Goal: Task Accomplishment & Management: Use online tool/utility

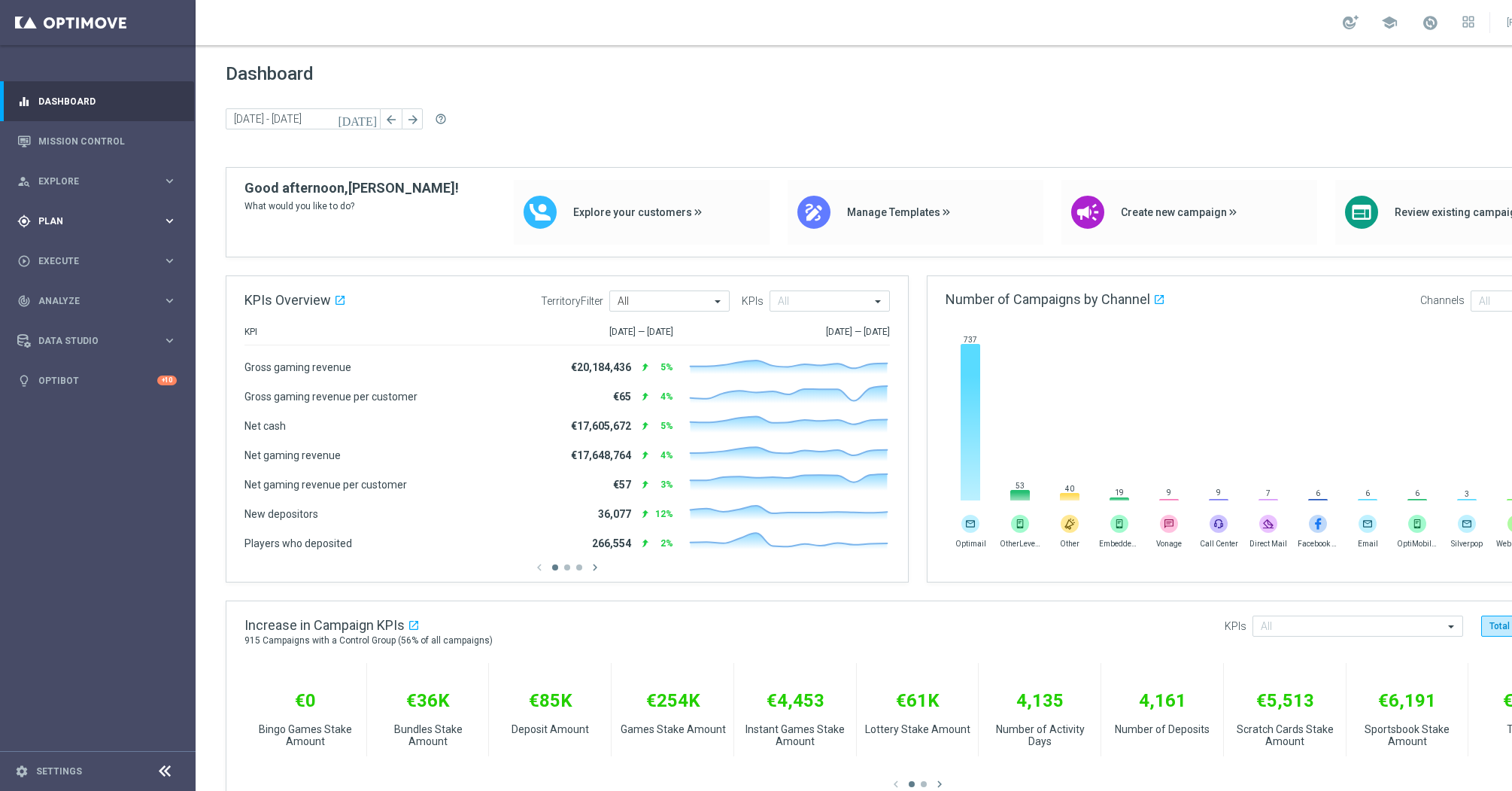
click at [167, 224] on icon "keyboard_arrow_right" at bounding box center [169, 221] width 15 height 15
click at [164, 390] on icon "keyboard_arrow_right" at bounding box center [169, 396] width 15 height 15
click at [169, 263] on icon "keyboard_arrow_right" at bounding box center [169, 261] width 15 height 15
click at [170, 222] on icon "keyboard_arrow_right" at bounding box center [169, 221] width 15 height 15
click at [62, 250] on link "Target Groups" at bounding box center [98, 252] width 117 height 12
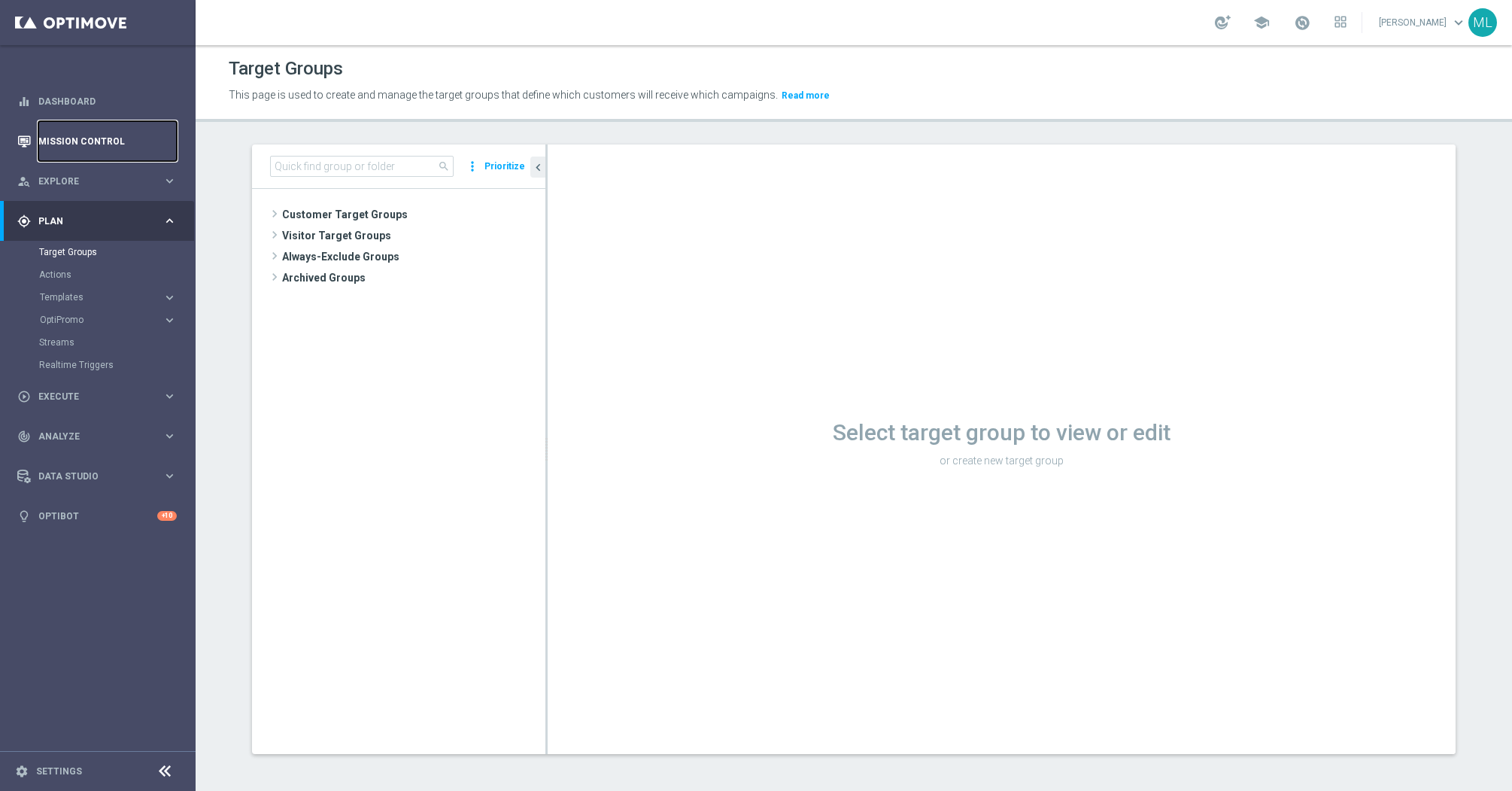
click at [64, 140] on link "Mission Control" at bounding box center [107, 141] width 138 height 40
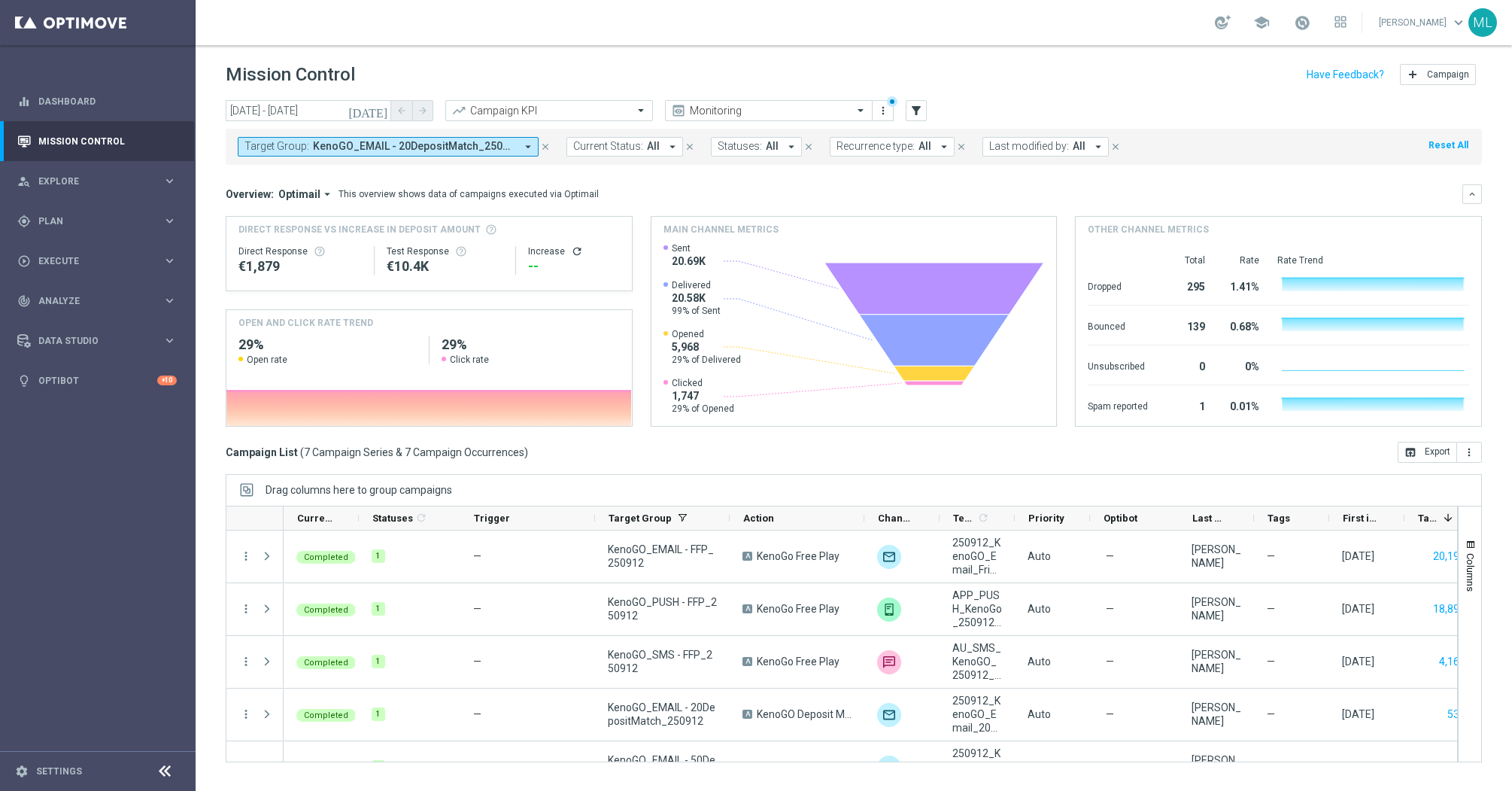
click at [381, 109] on icon "[DATE]" at bounding box center [369, 111] width 41 height 14
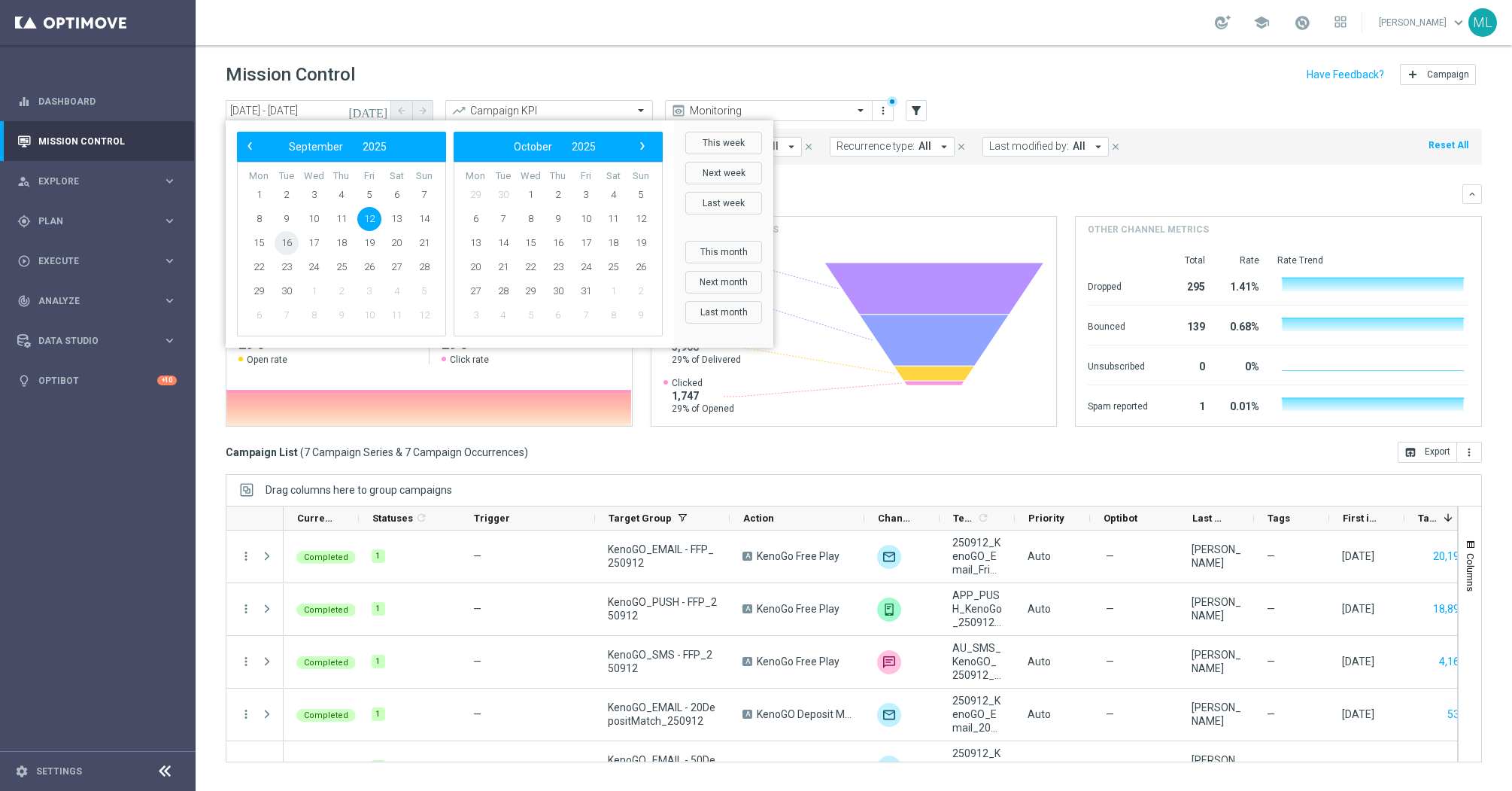
click at [286, 245] on span "16" at bounding box center [287, 244] width 24 height 24
type input "16 Sep 2025 - 16 Sep 2025"
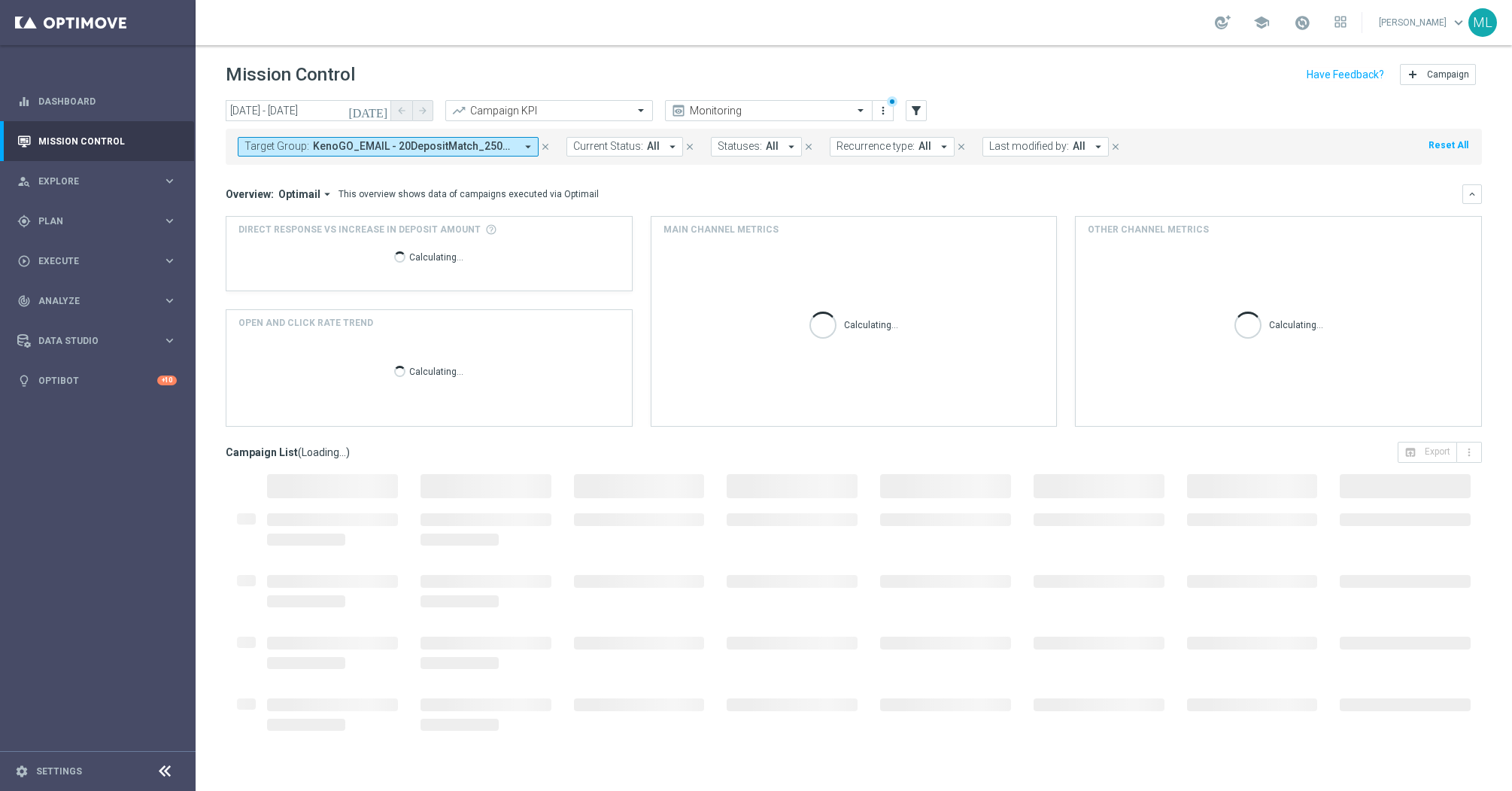
click at [525, 146] on icon "arrow_drop_down" at bounding box center [528, 147] width 14 height 14
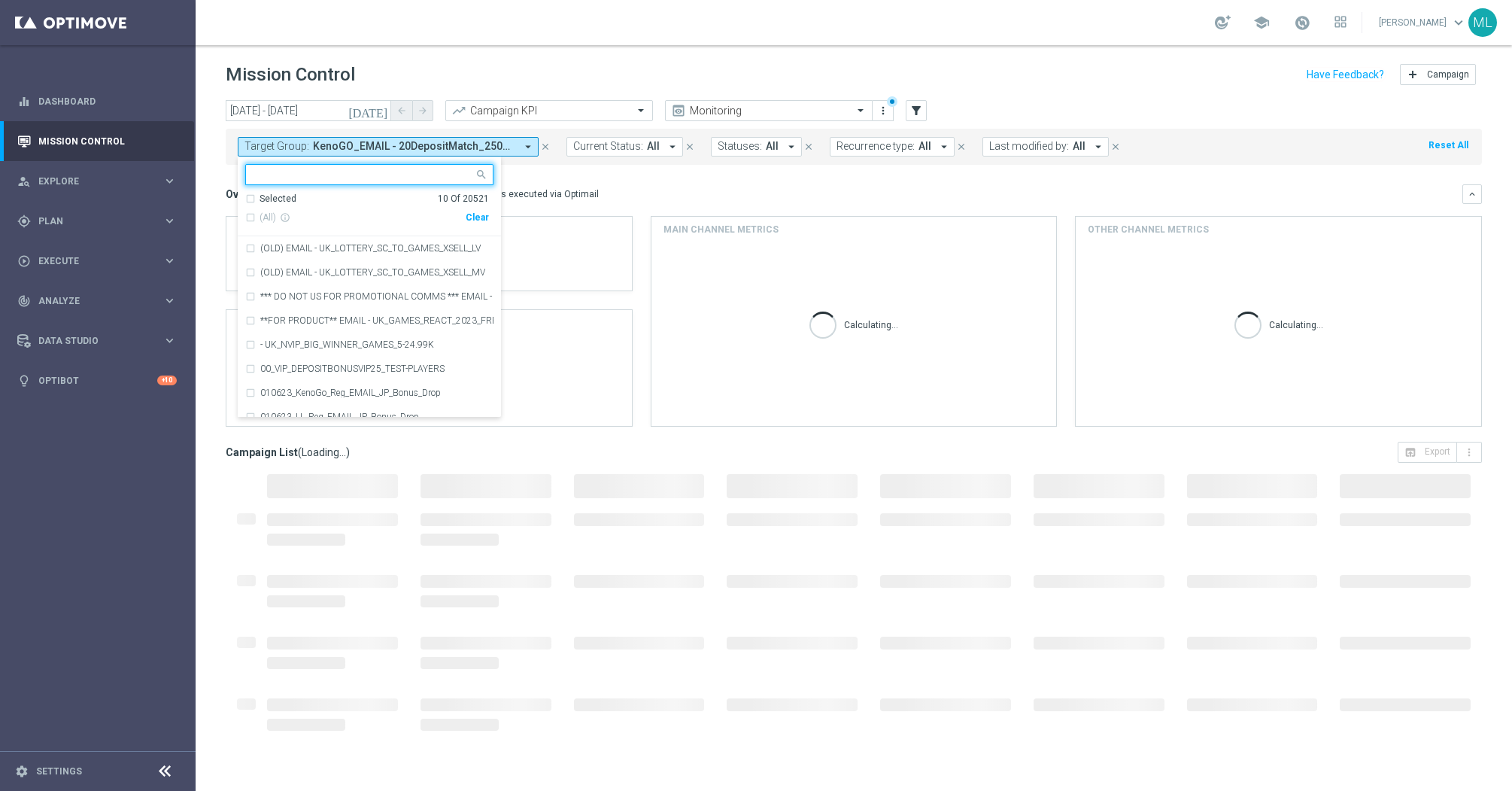
click at [0, 0] on div "Clear" at bounding box center [0, 0] width 0 height 0
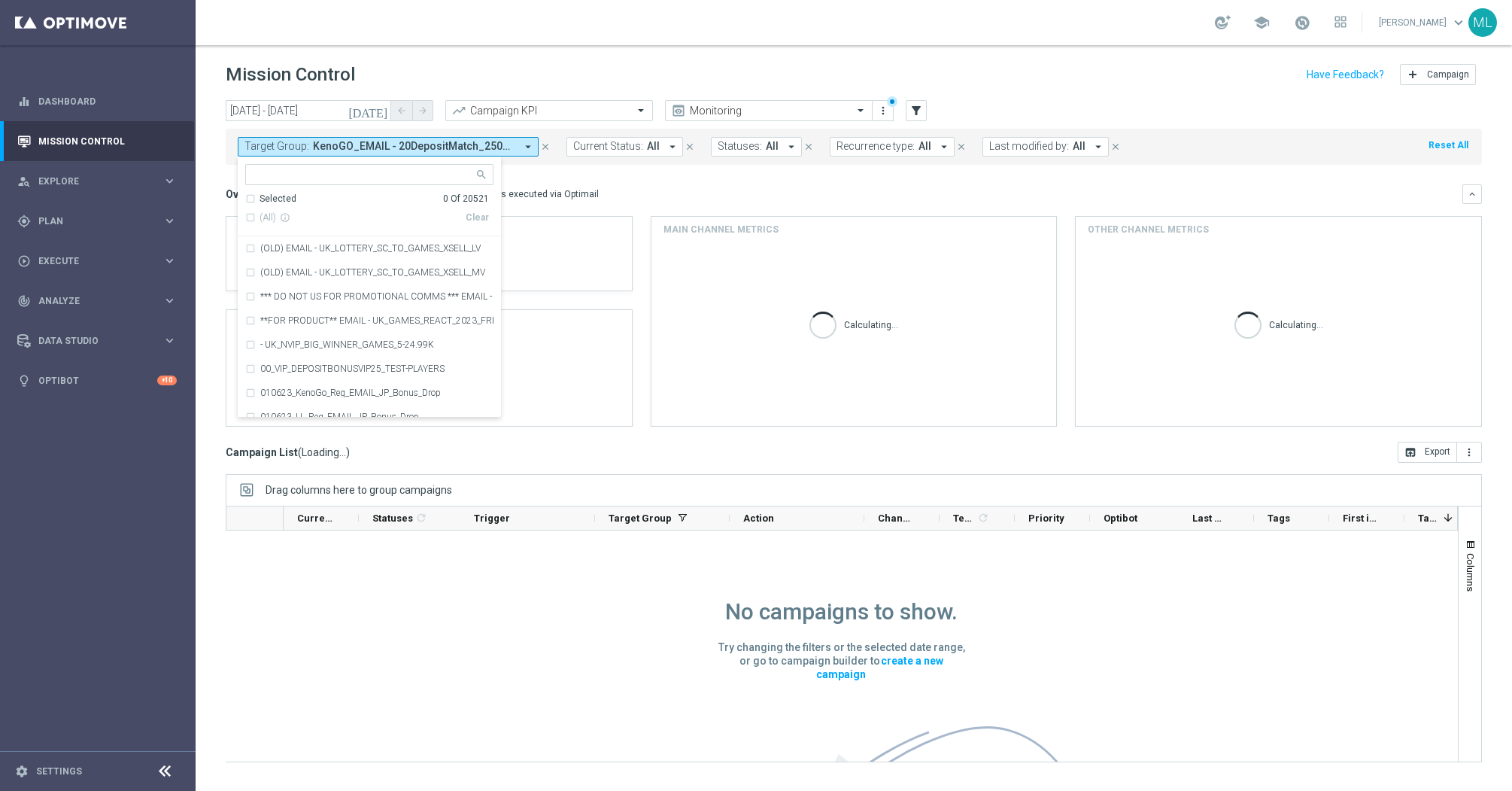
click at [373, 175] on input "text" at bounding box center [363, 174] width 220 height 13
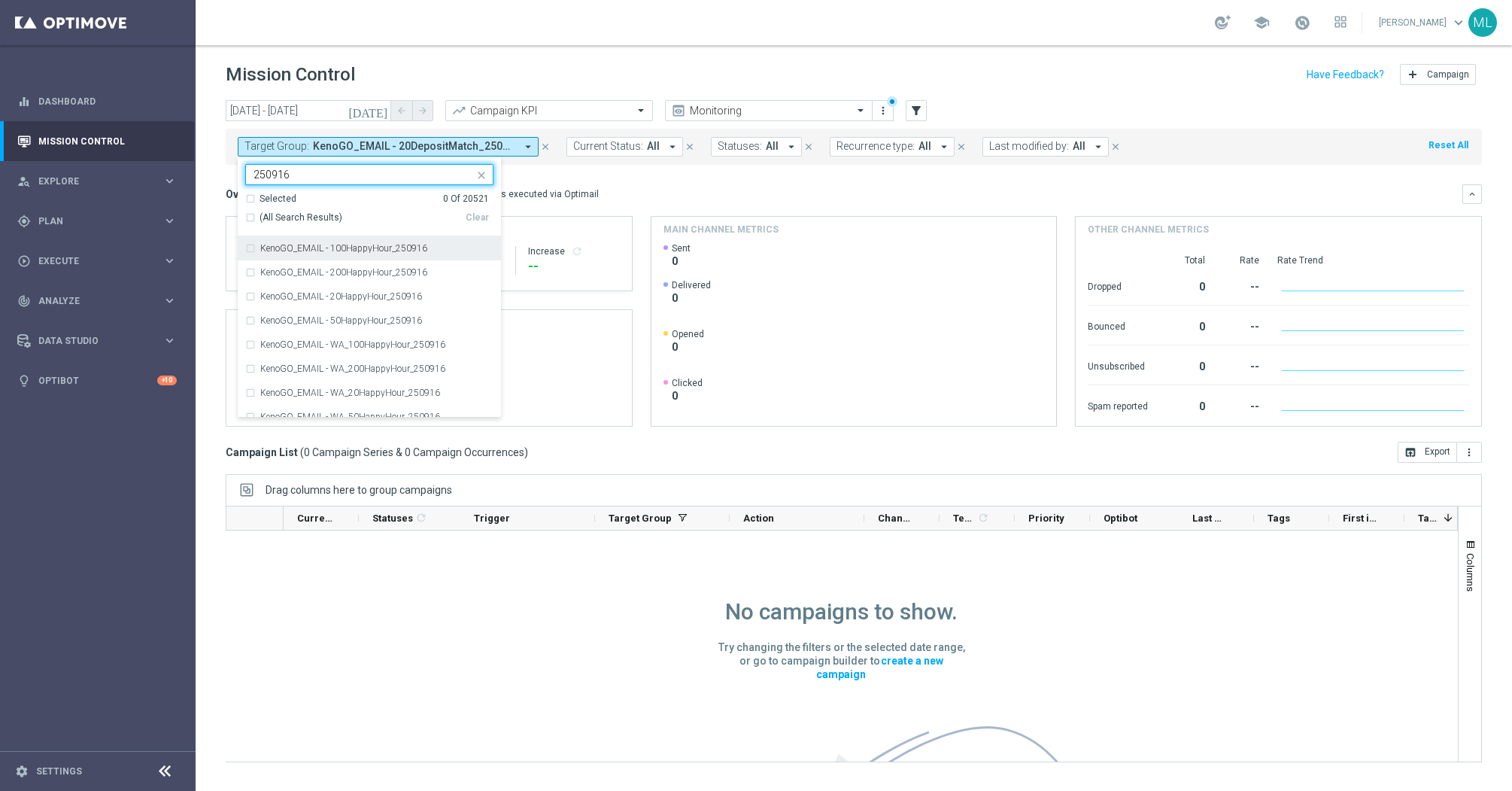
click at [255, 217] on div "(All Search Results)" at bounding box center [355, 218] width 220 height 13
type input "250916"
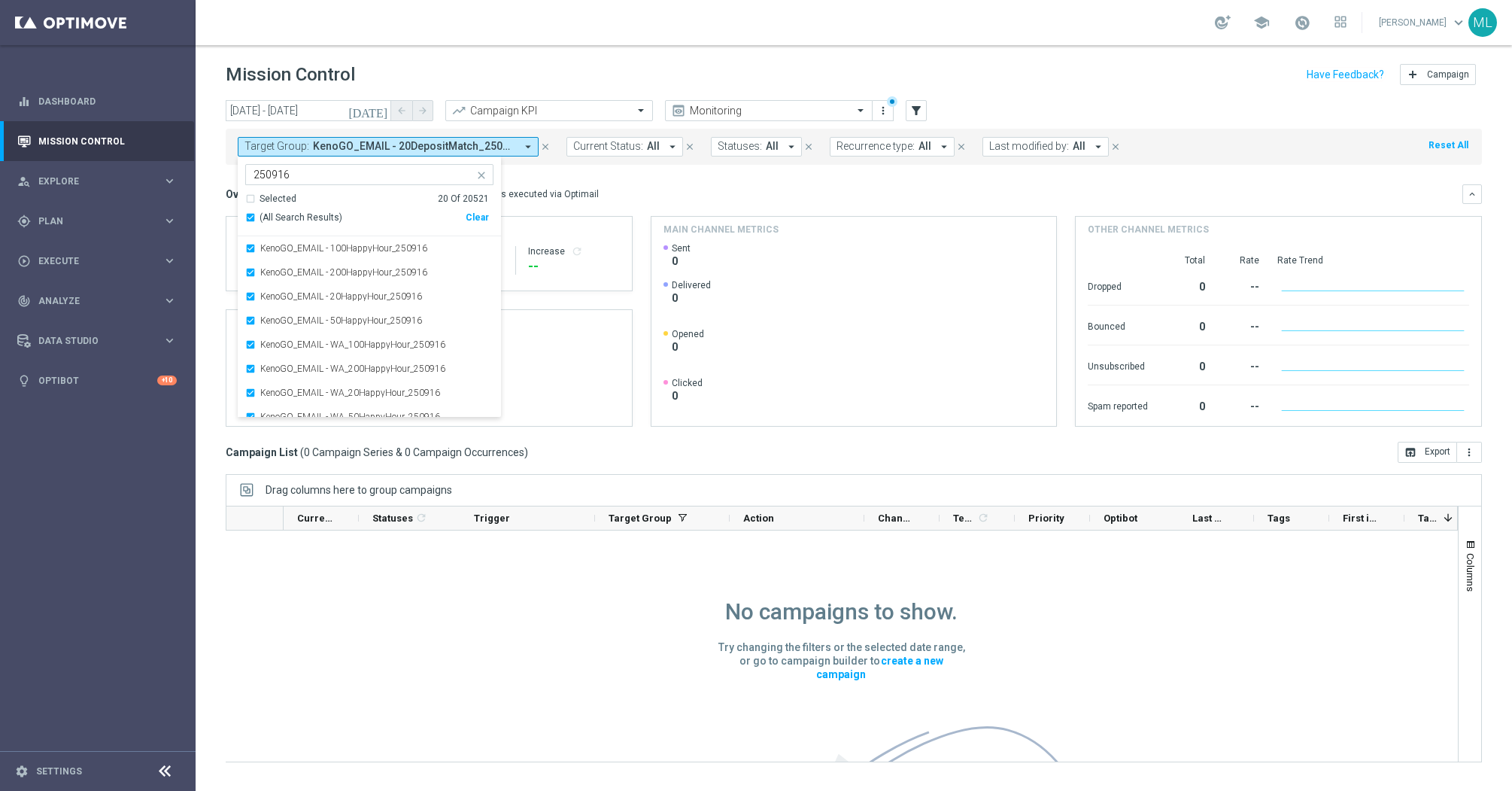
click at [564, 177] on mini-dashboard "Overview: Optimail arrow_drop_down This overview shows data of campaigns execut…" at bounding box center [853, 303] width 1256 height 277
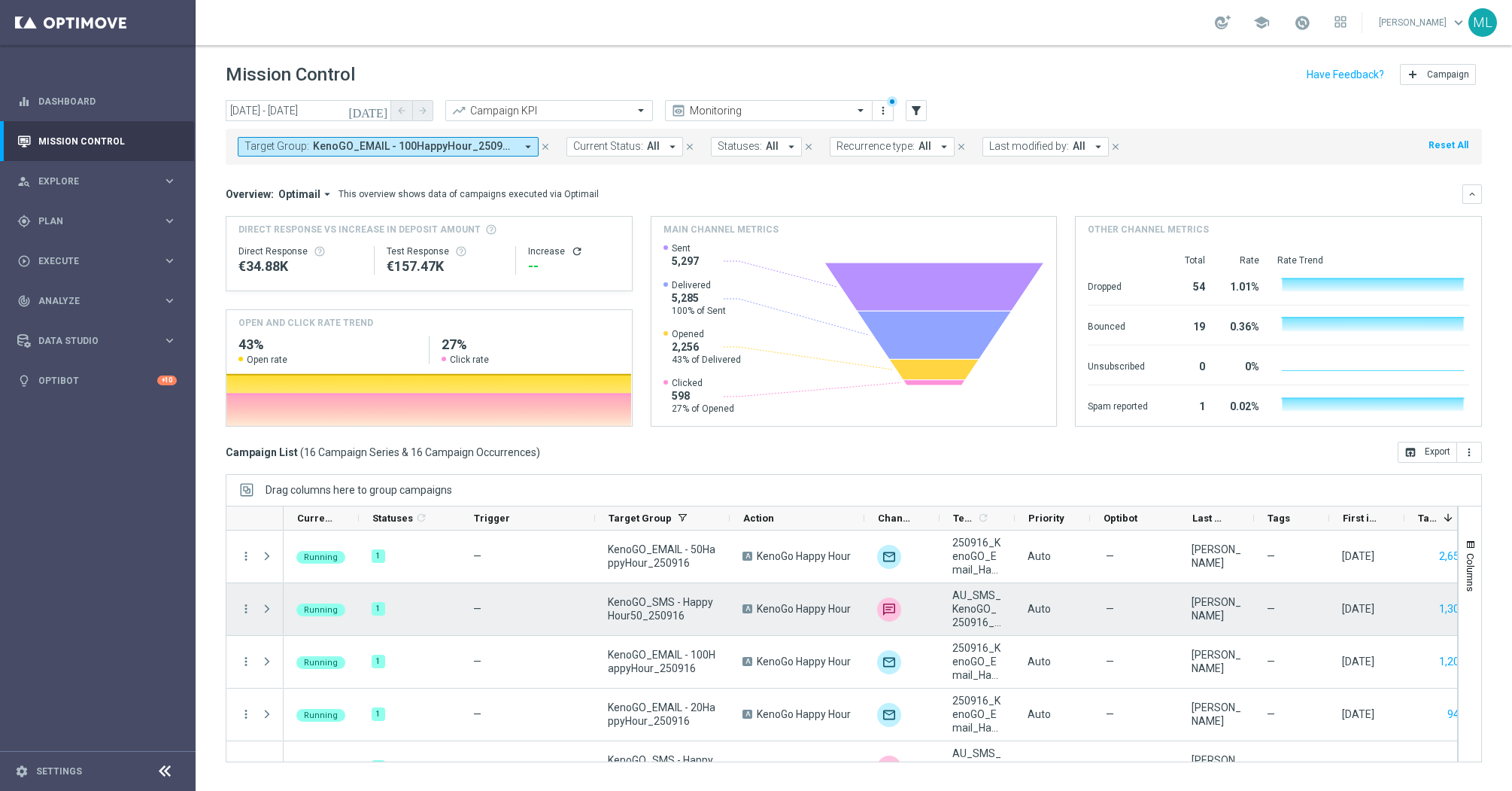
scroll to position [612, 0]
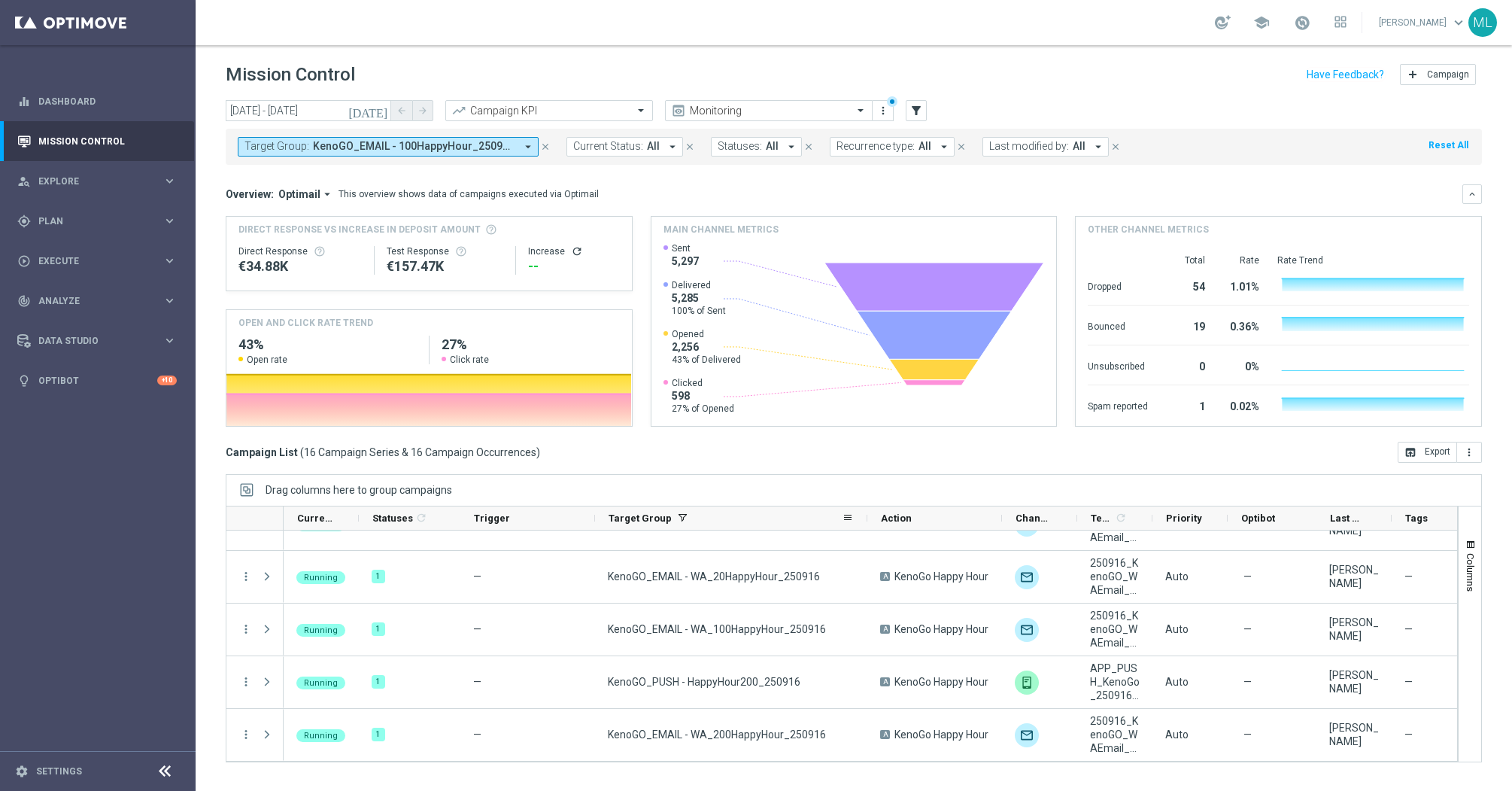
drag, startPoint x: 728, startPoint y: 518, endPoint x: 858, endPoint y: 527, distance: 130.3
click at [866, 522] on div at bounding box center [866, 518] width 6 height 23
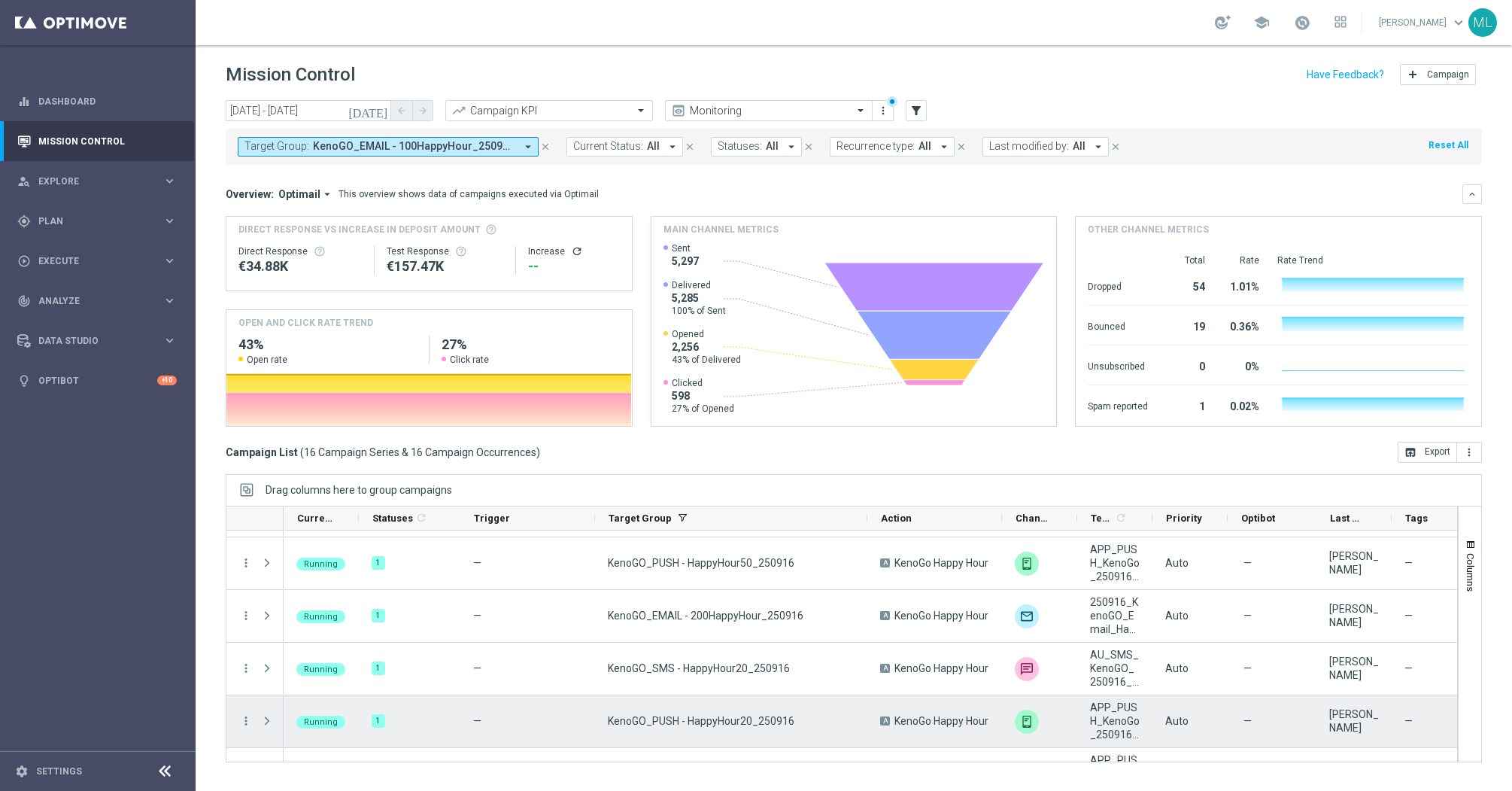
scroll to position [255, 0]
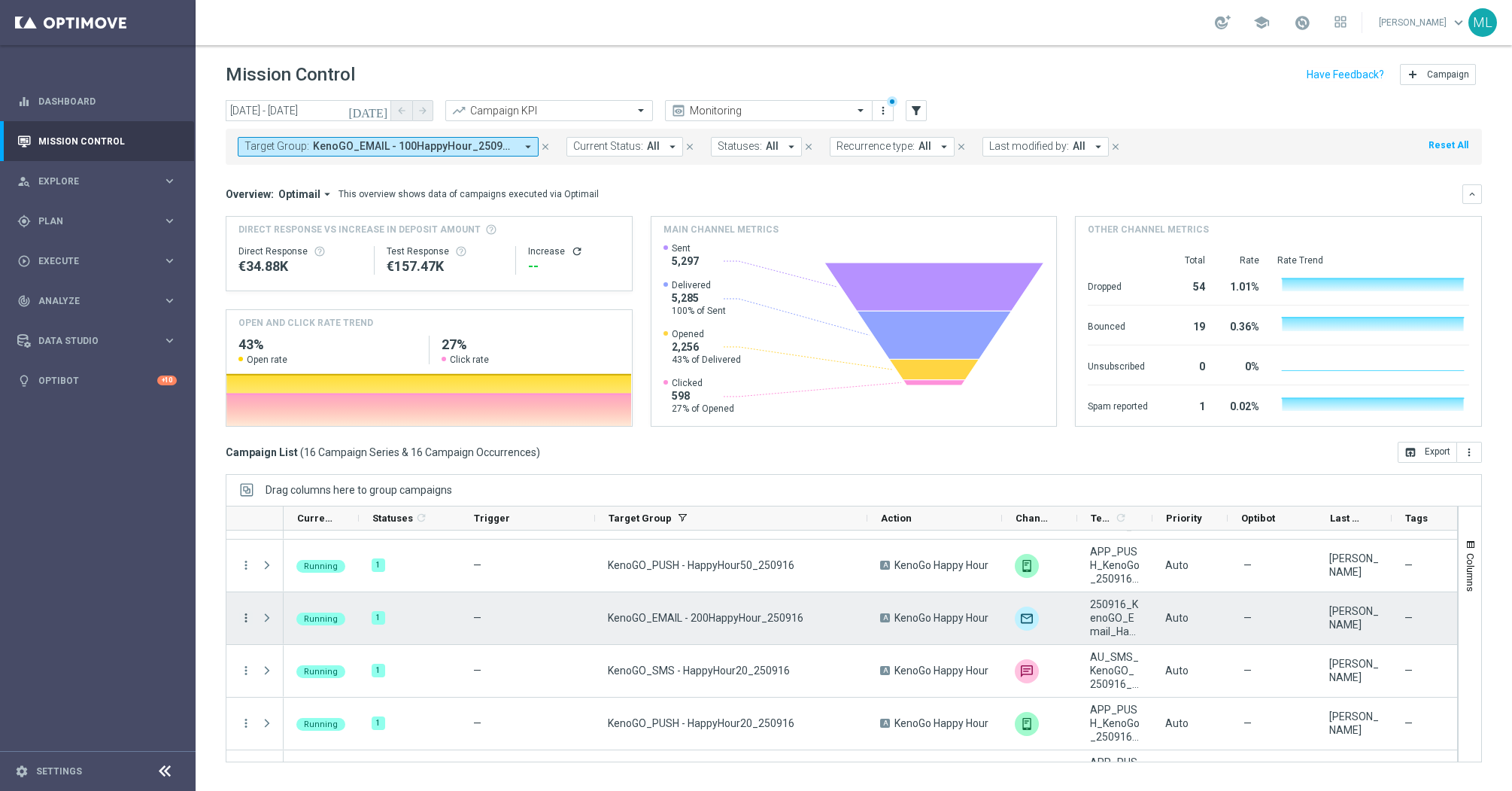
click at [245, 615] on icon "more_vert" at bounding box center [246, 618] width 14 height 14
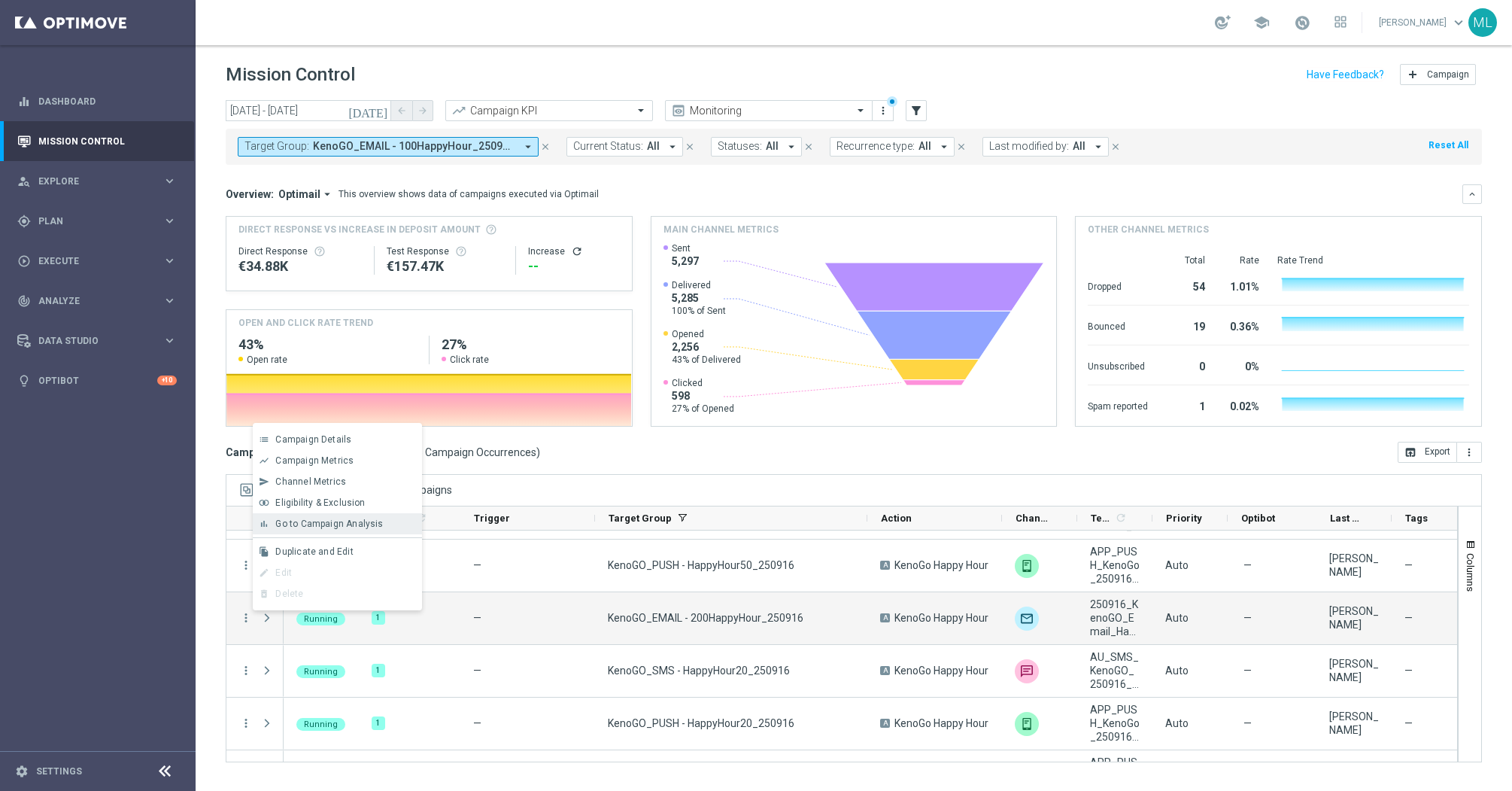
click at [302, 522] on span "Go to Campaign Analysis" at bounding box center [329, 523] width 108 height 10
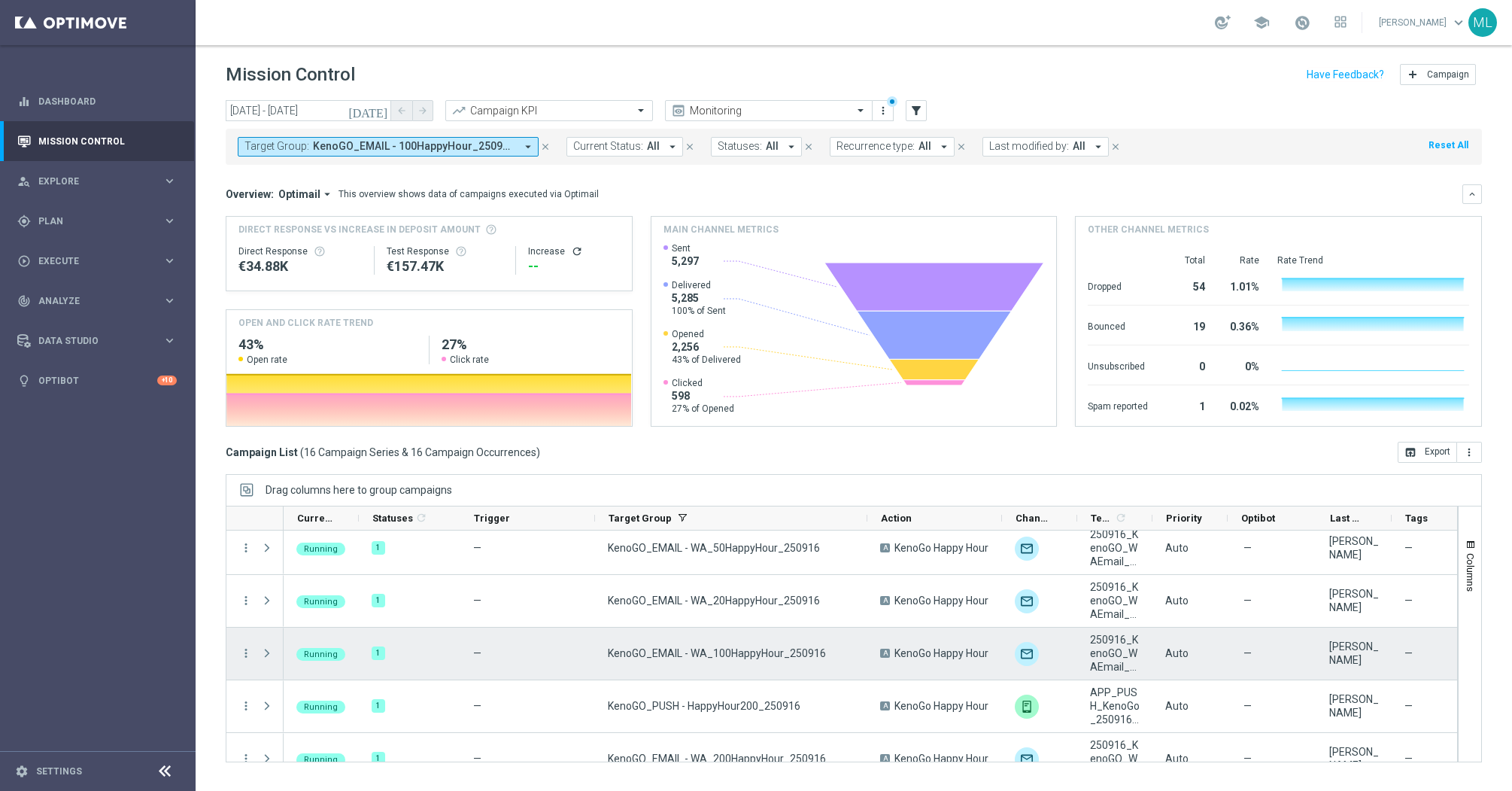
scroll to position [612, 0]
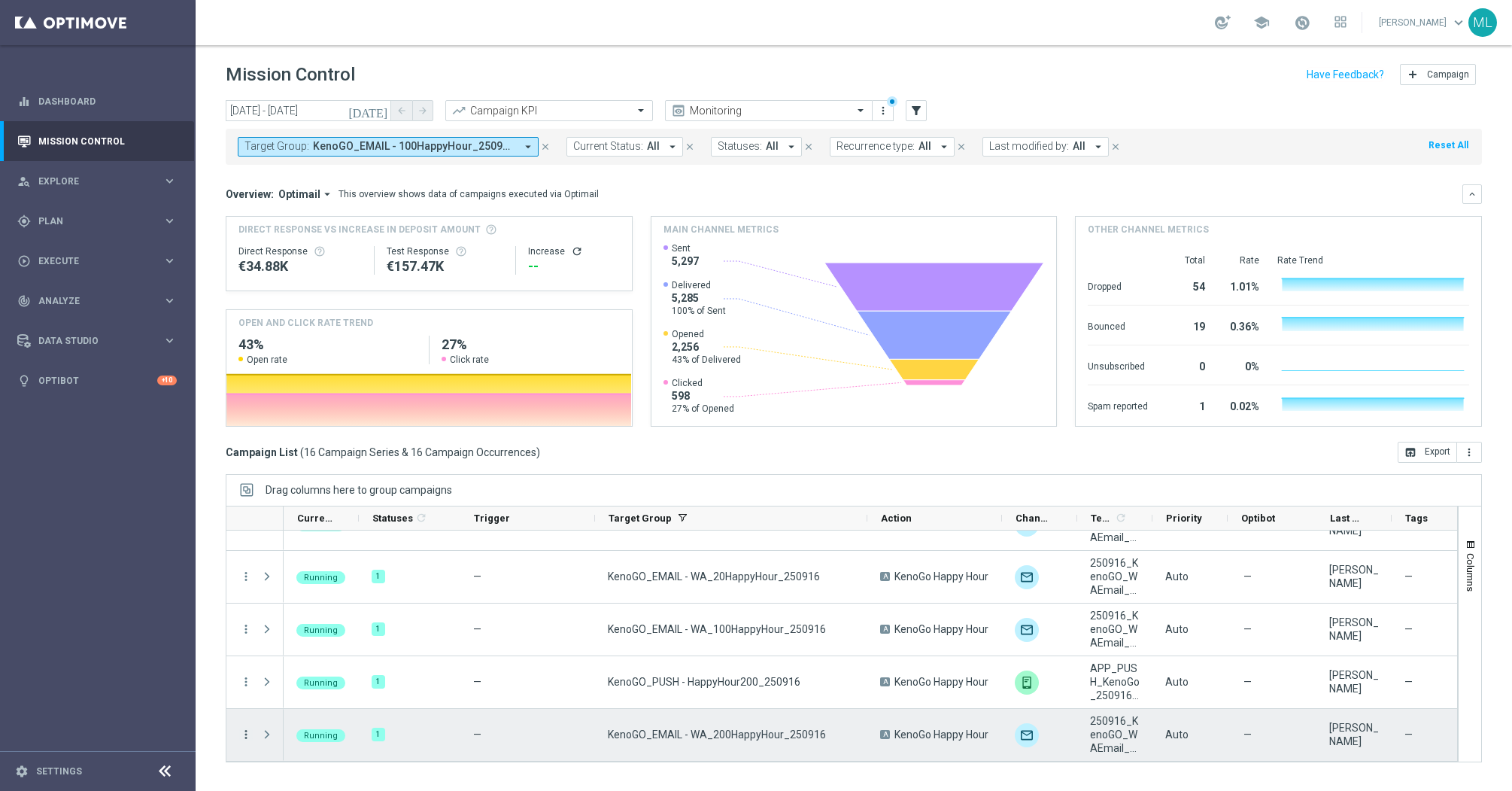
click at [244, 734] on icon "more_vert" at bounding box center [246, 735] width 14 height 14
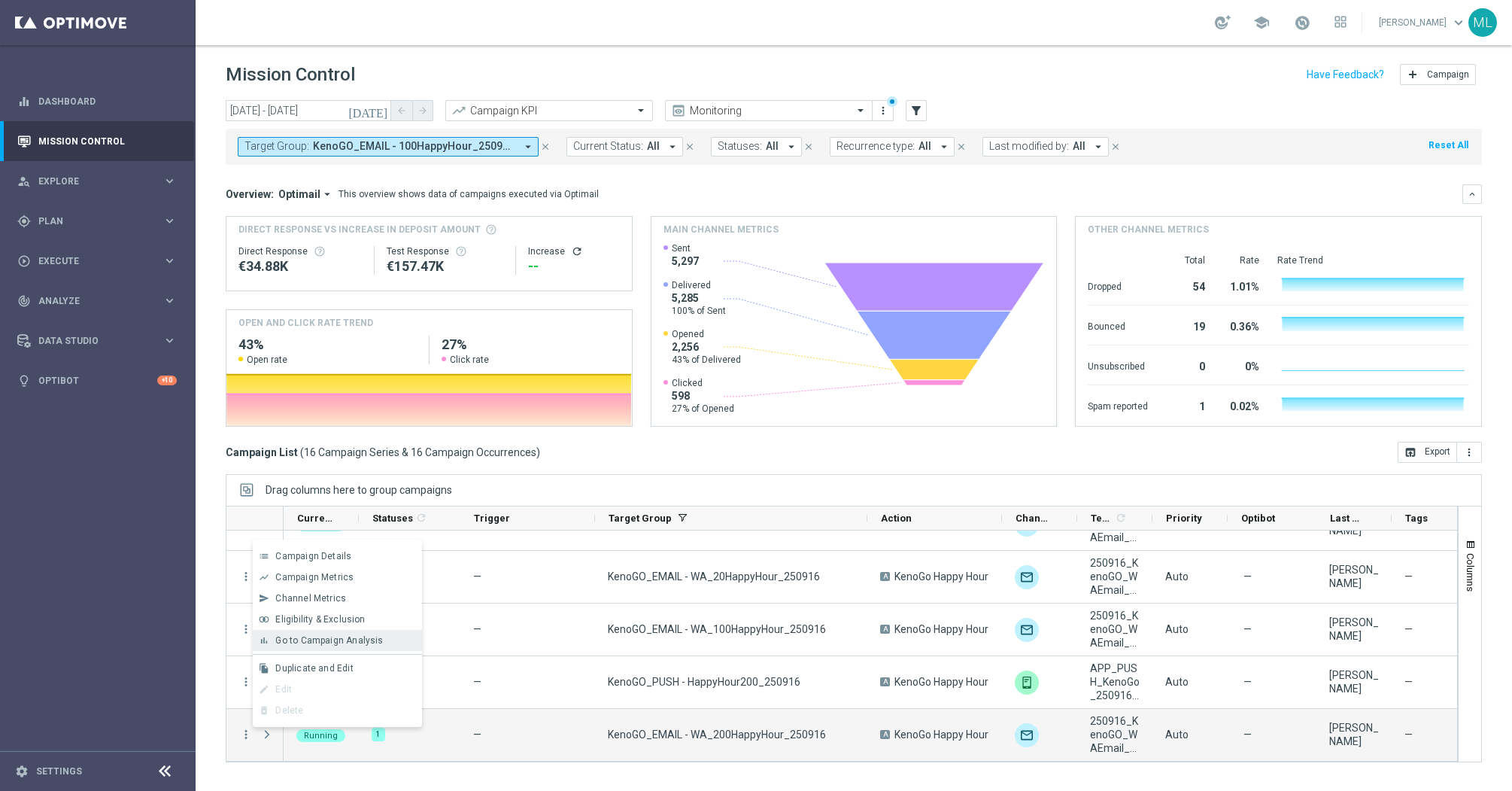
click at [308, 644] on span "Go to Campaign Analysis" at bounding box center [329, 641] width 108 height 10
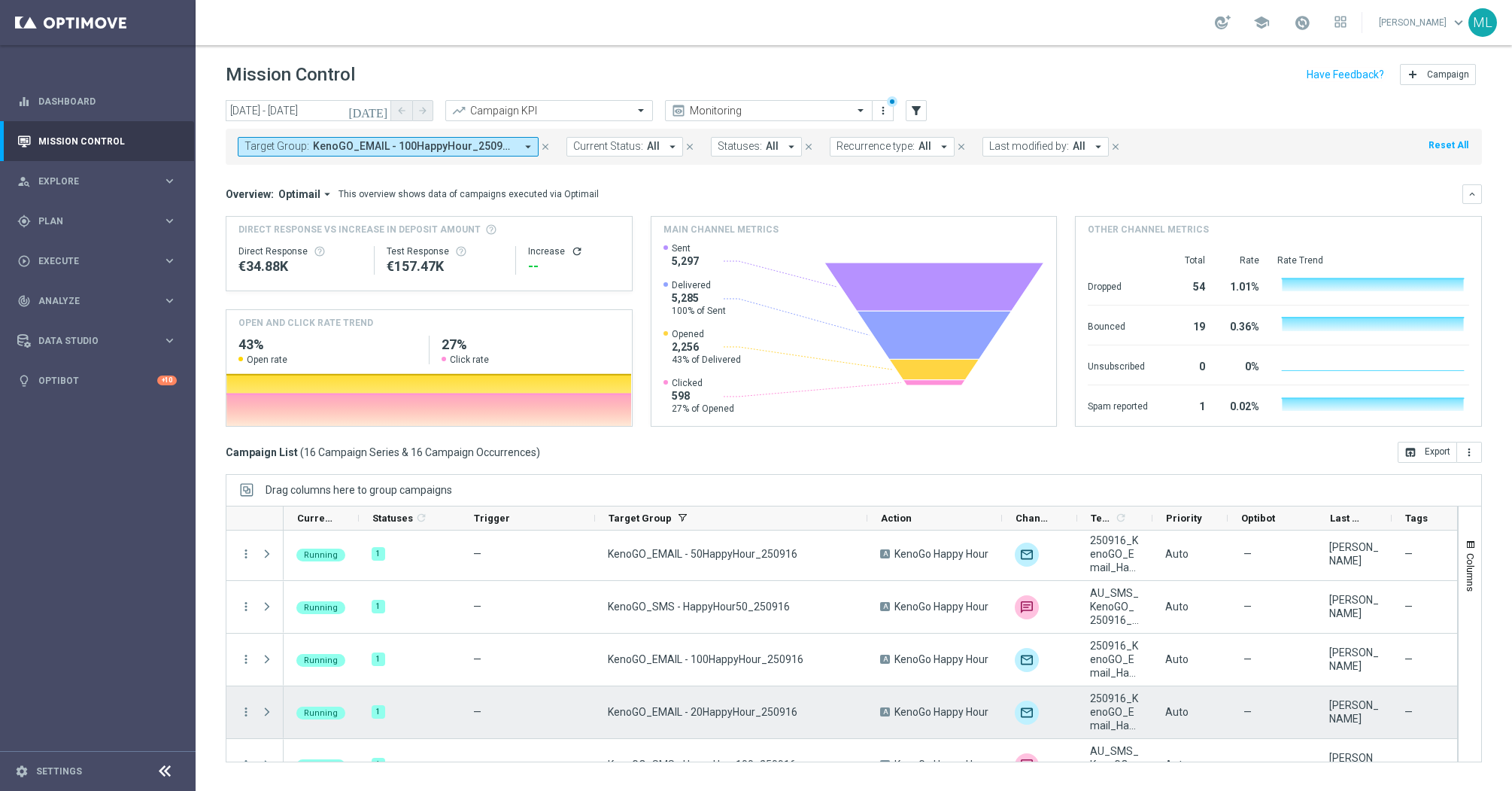
scroll to position [0, 0]
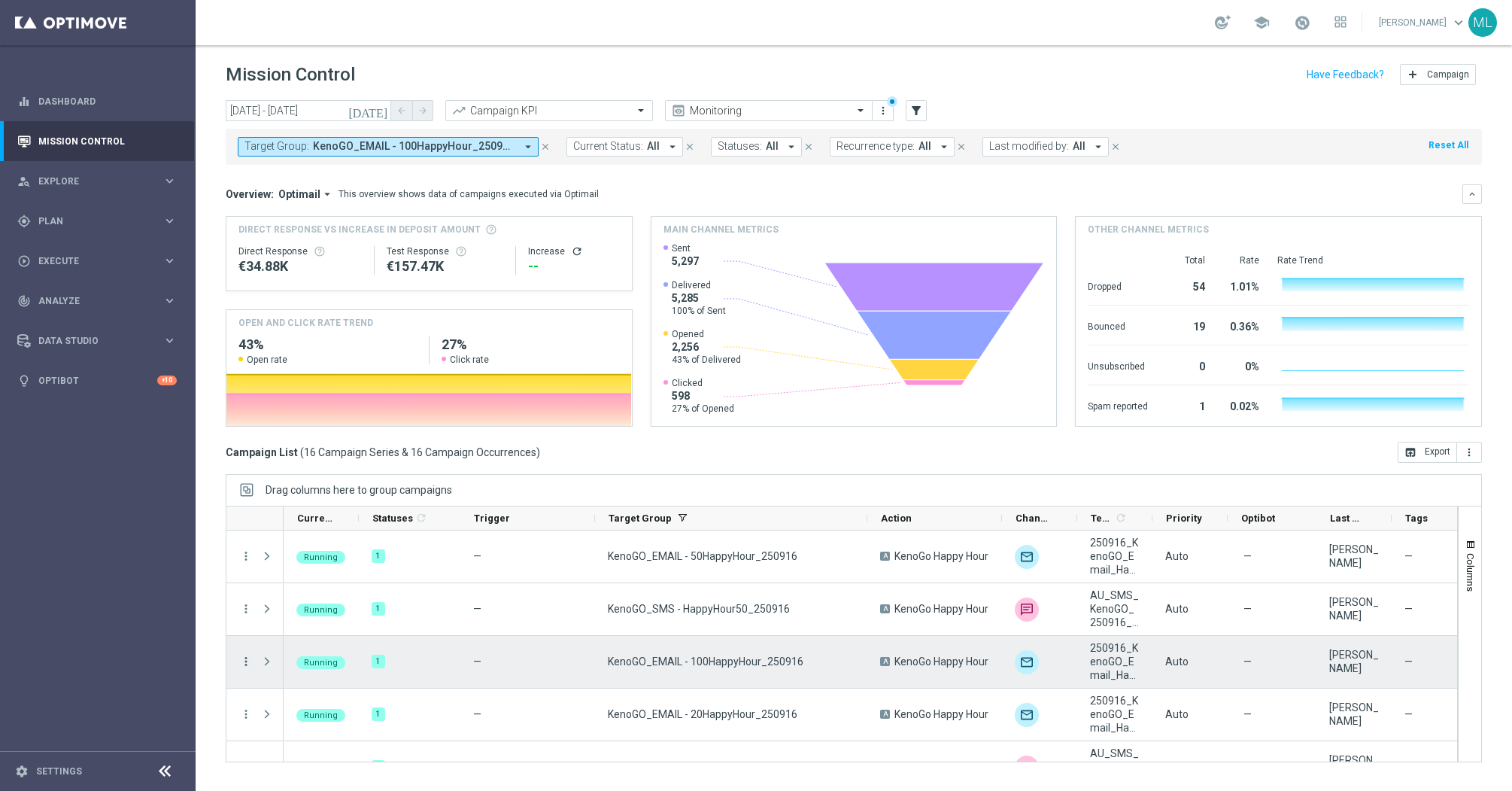
click at [243, 663] on icon "more_vert" at bounding box center [246, 661] width 14 height 14
click at [316, 575] on div "bar_chart Go to Campaign Analysis" at bounding box center [337, 568] width 169 height 21
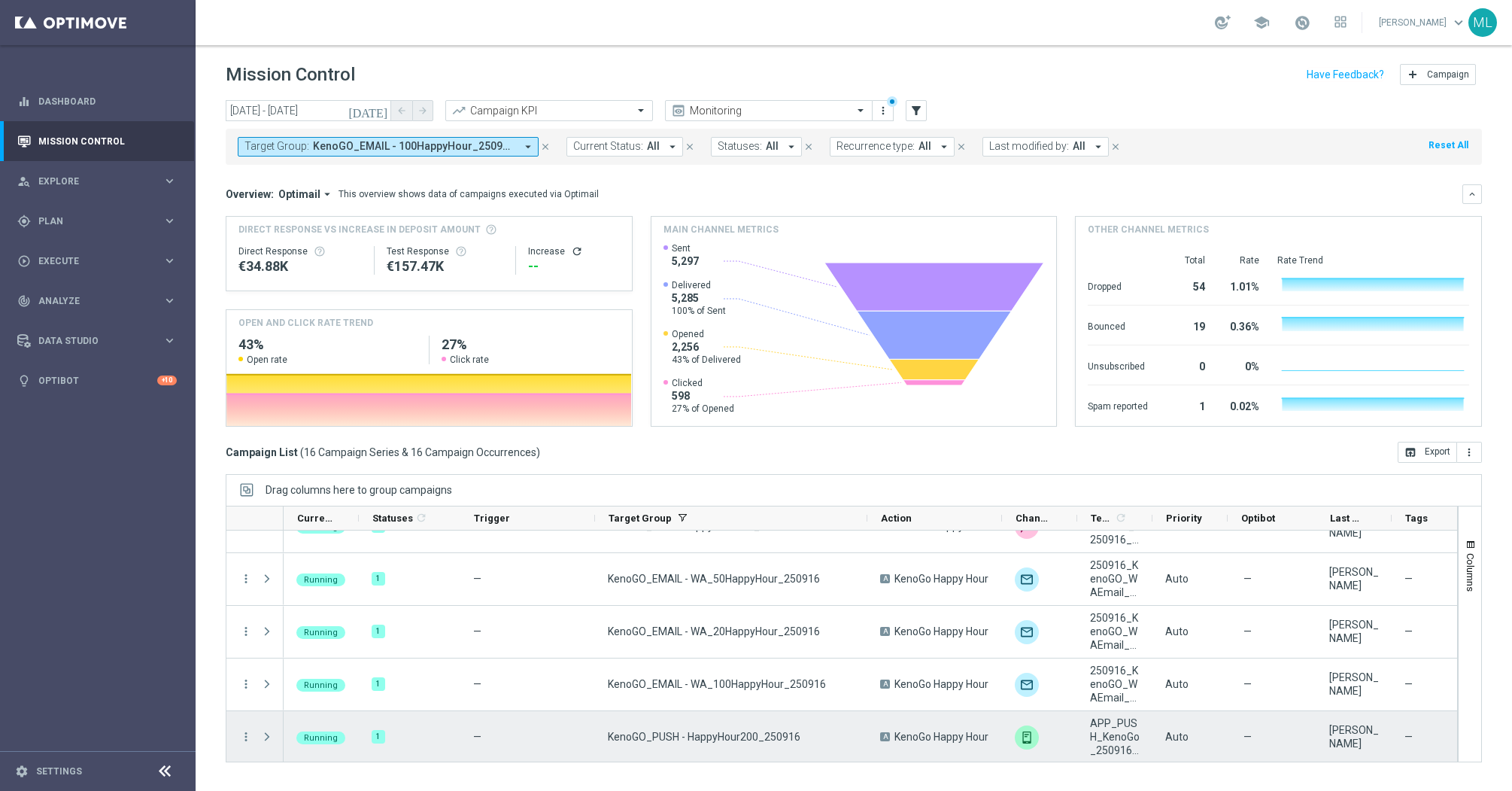
scroll to position [554, 0]
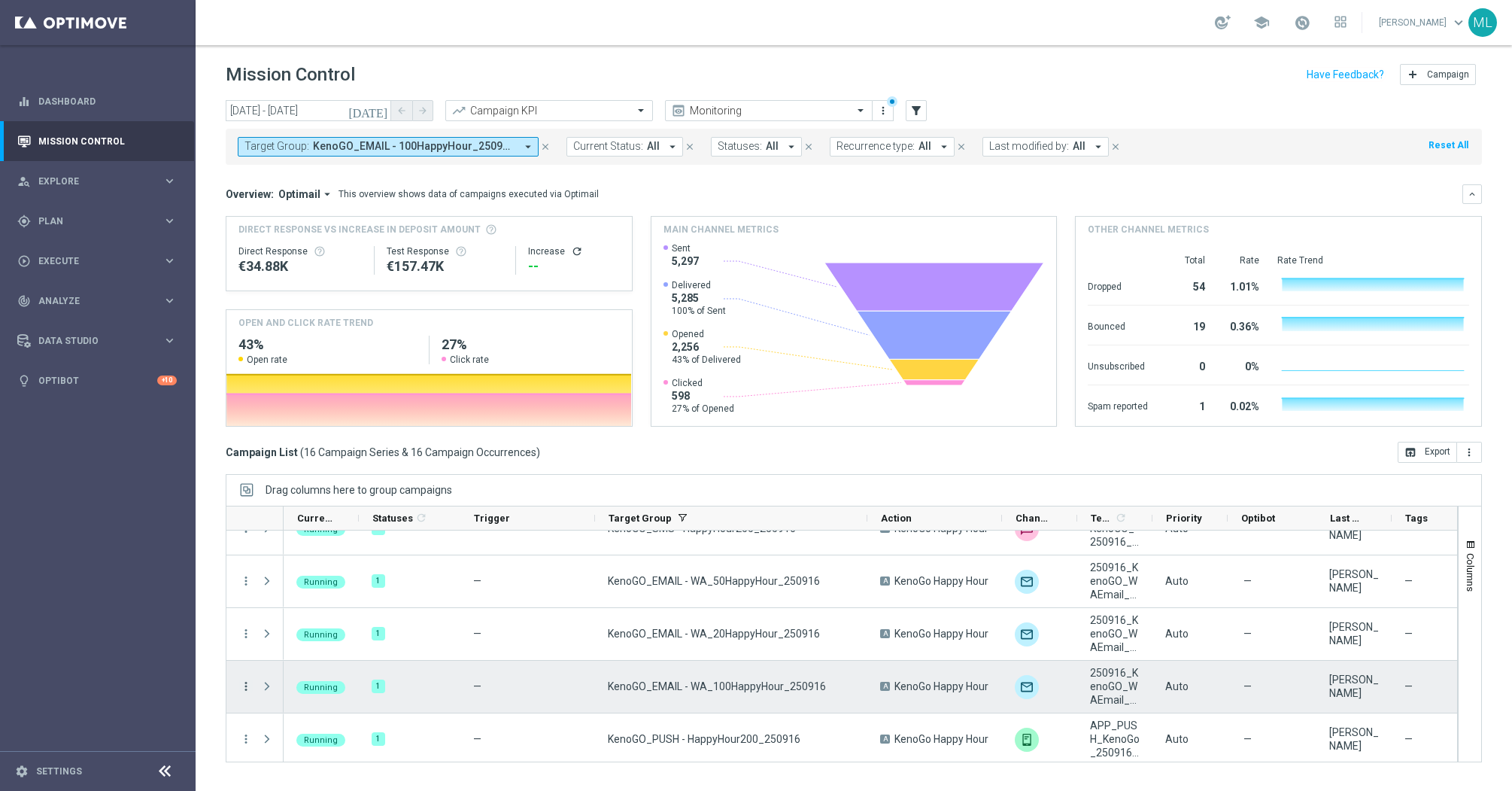
click at [245, 687] on icon "more_vert" at bounding box center [246, 687] width 14 height 14
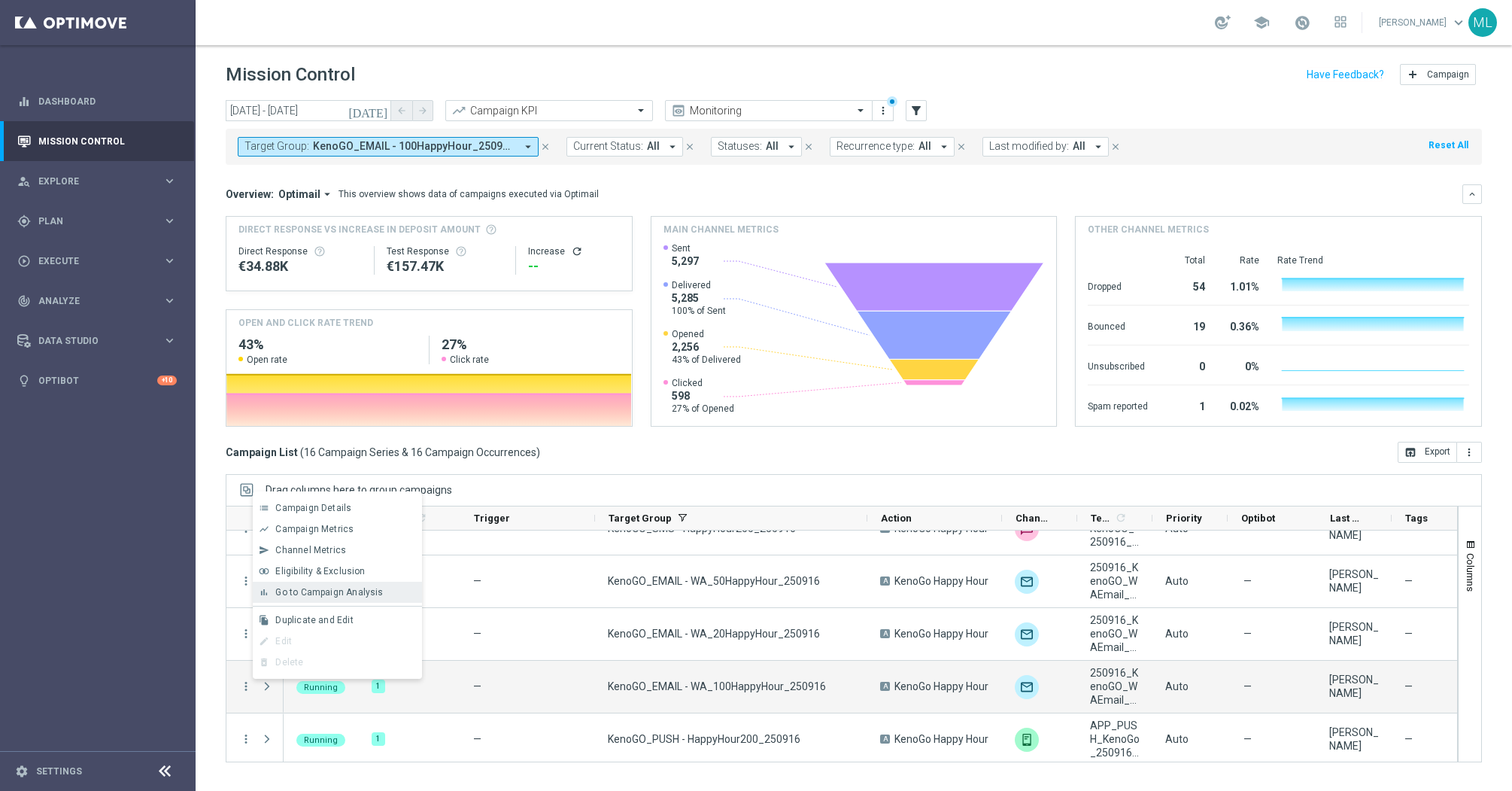
click at [309, 595] on span "Go to Campaign Analysis" at bounding box center [329, 592] width 108 height 10
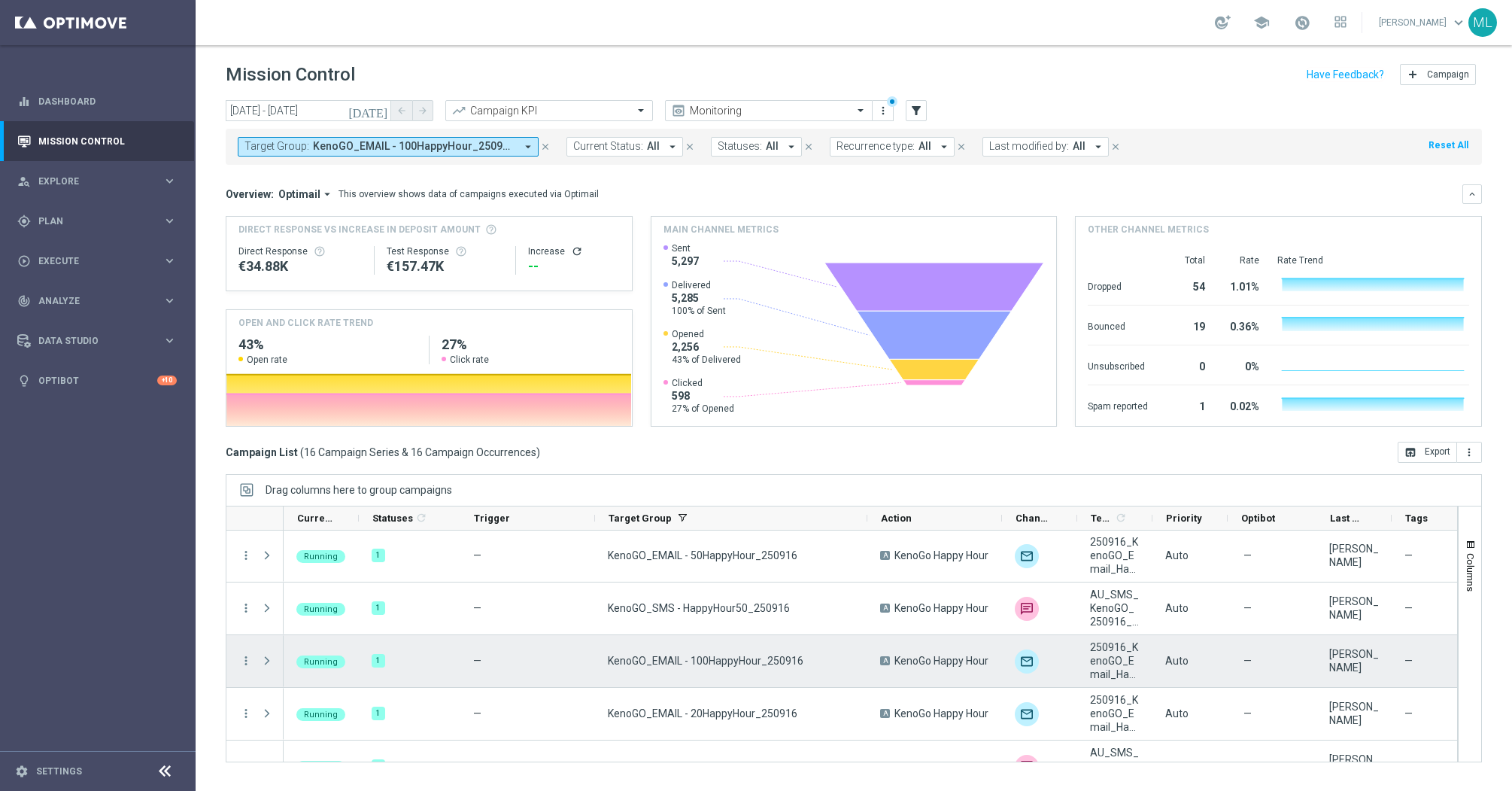
scroll to position [0, 0]
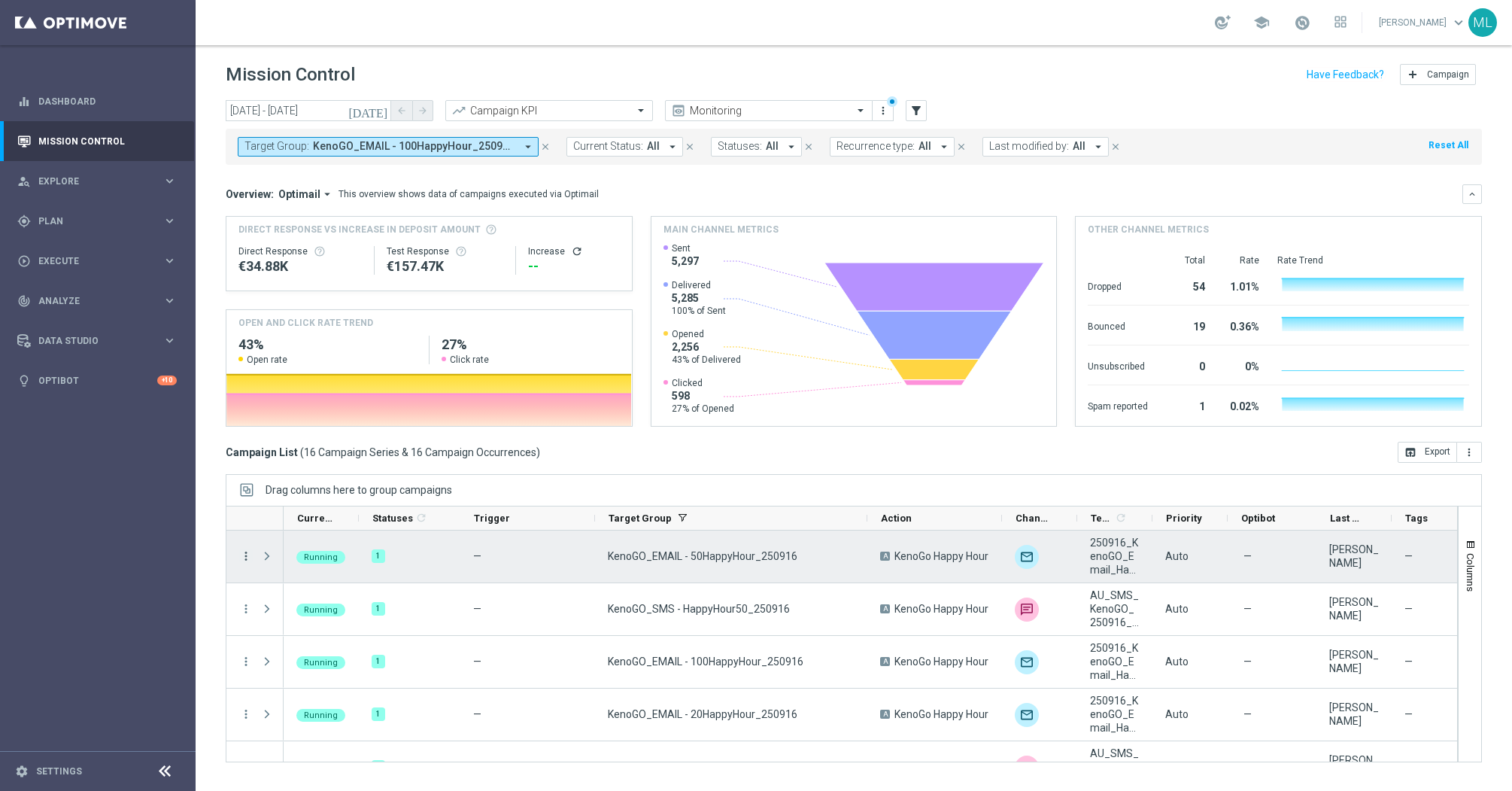
click at [243, 558] on icon "more_vert" at bounding box center [246, 556] width 14 height 14
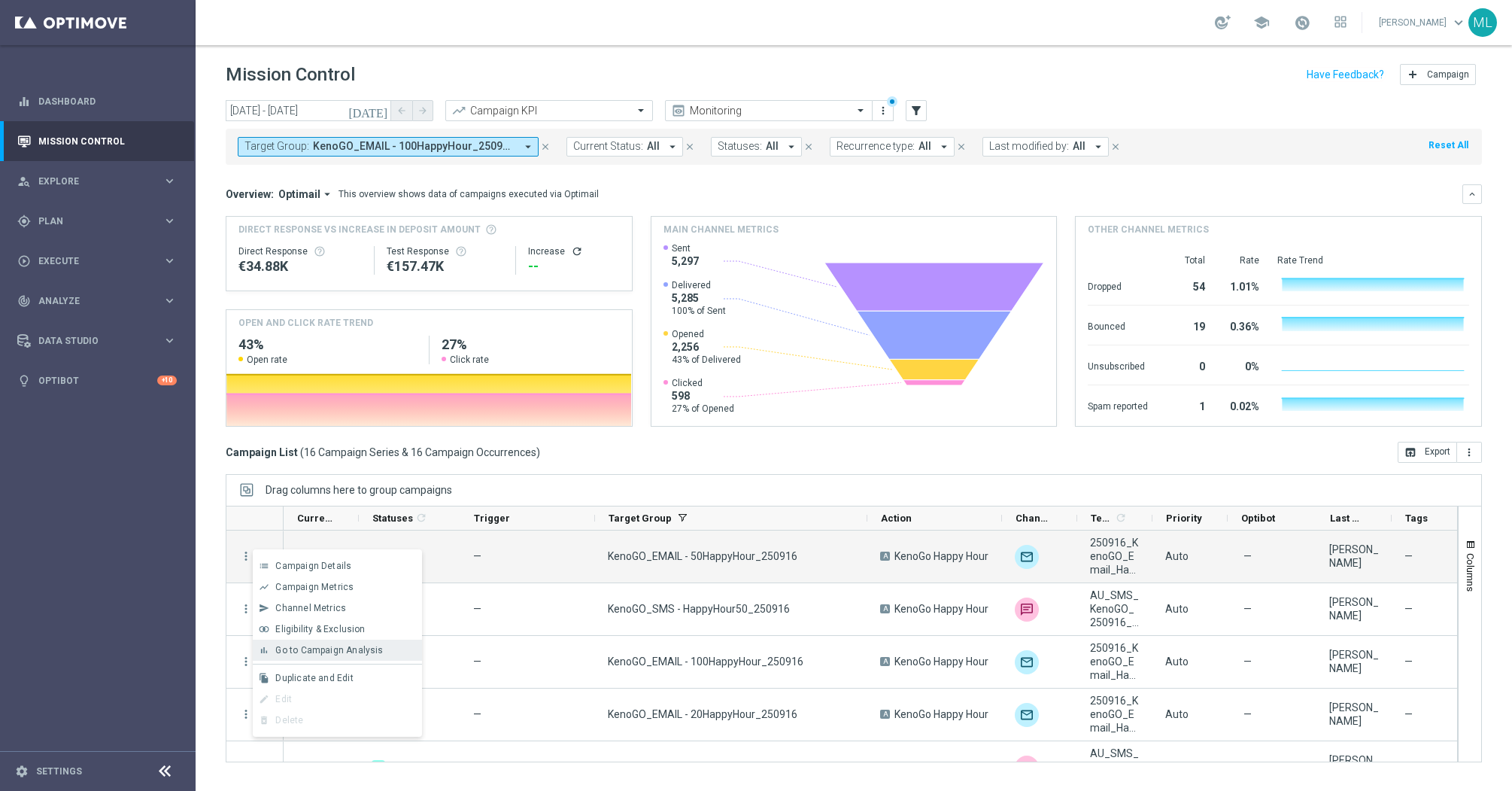
click at [308, 646] on span "Go to Campaign Analysis" at bounding box center [329, 650] width 108 height 10
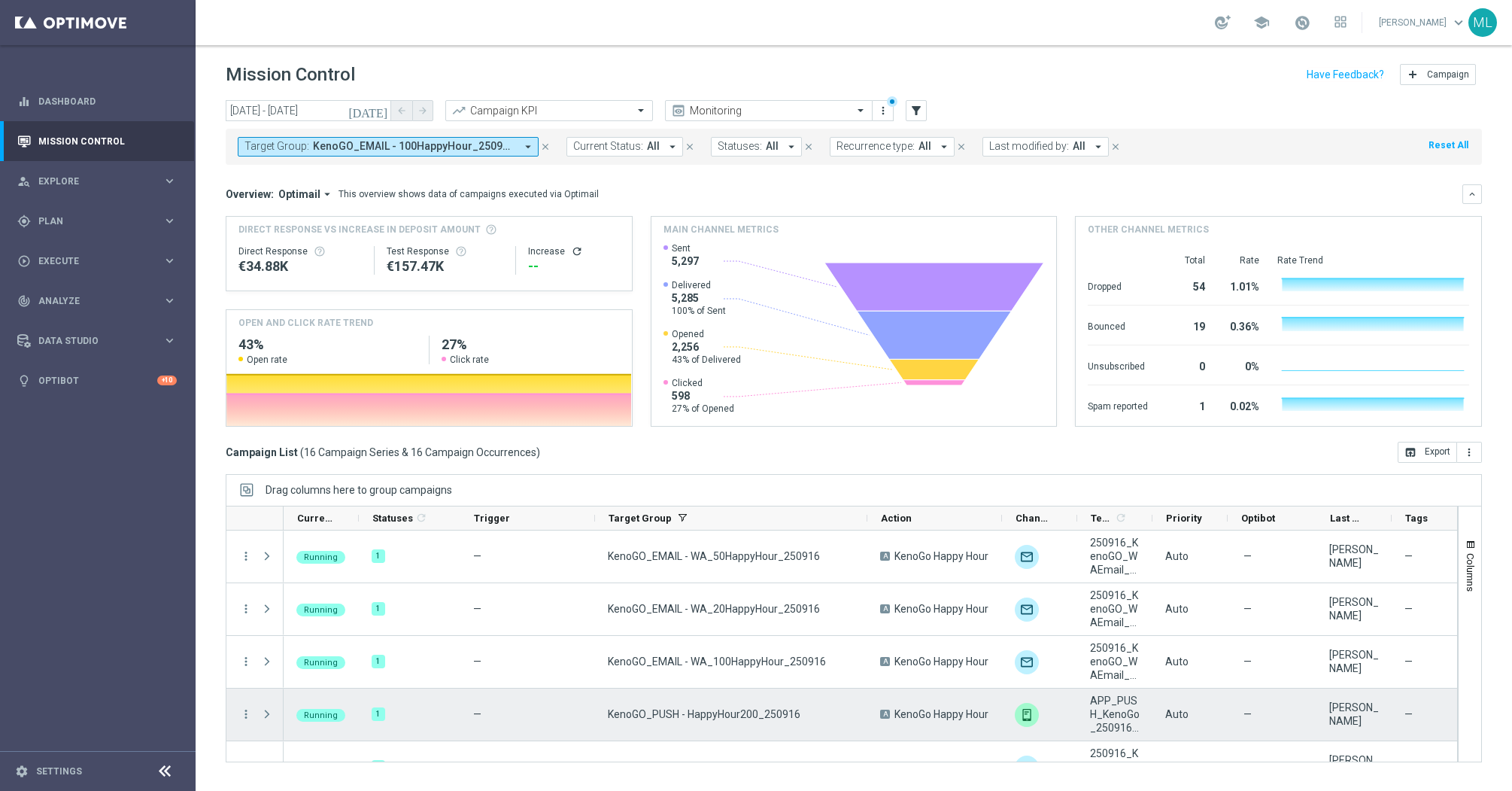
scroll to position [519, 0]
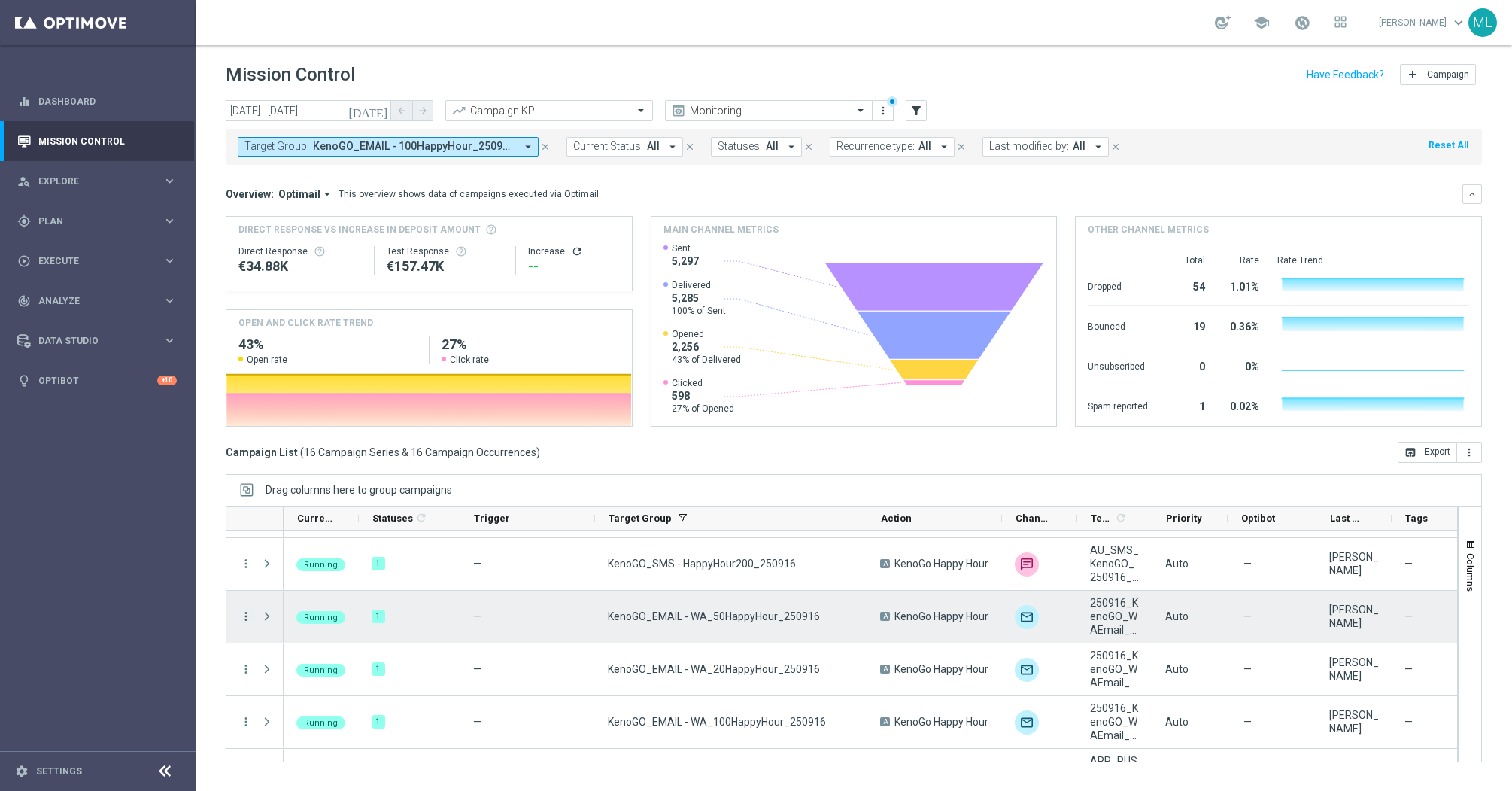
click at [246, 617] on icon "more_vert" at bounding box center [246, 617] width 14 height 14
click at [336, 520] on span "Go to Campaign Analysis" at bounding box center [329, 523] width 108 height 10
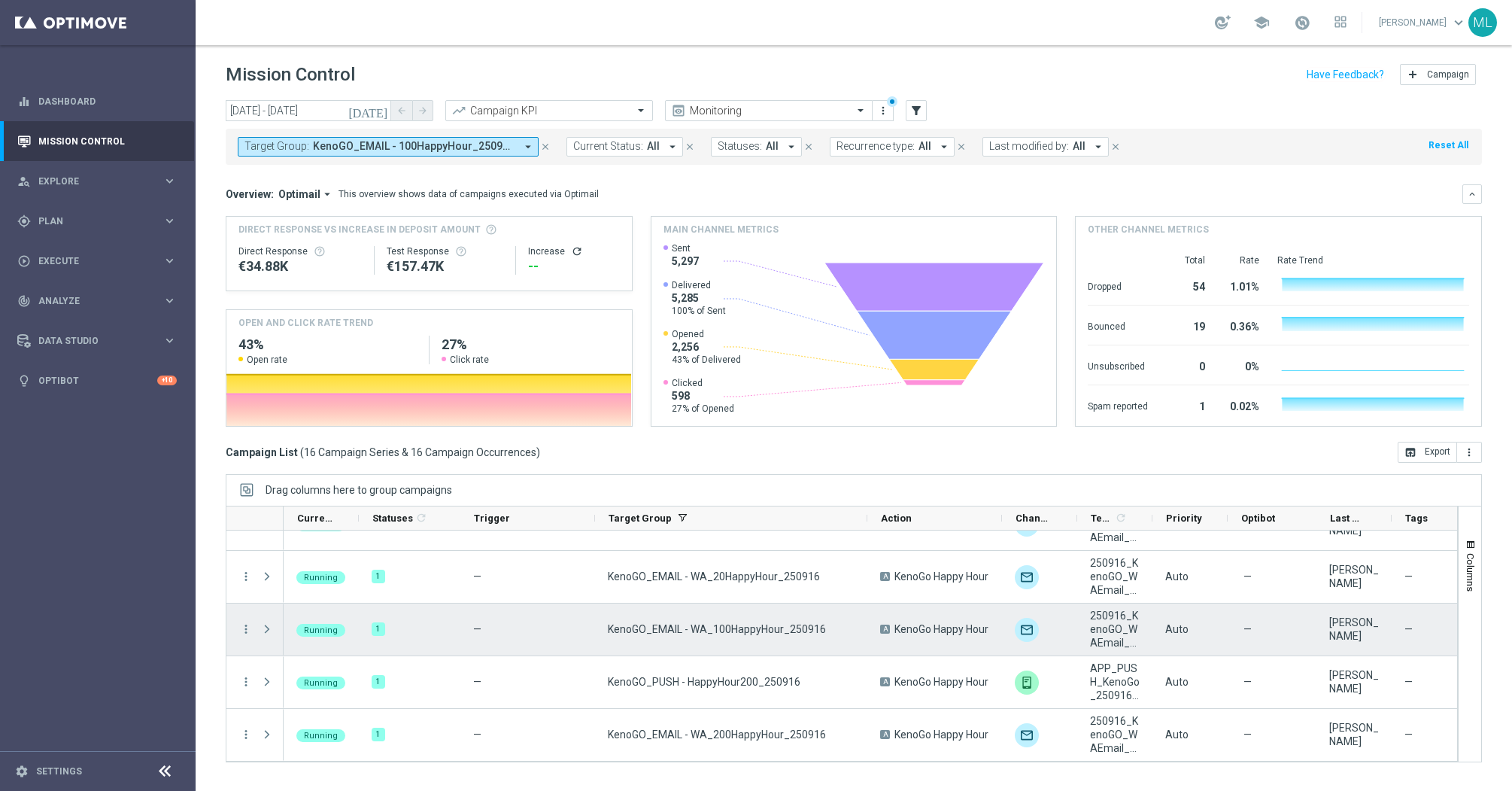
scroll to position [596, 0]
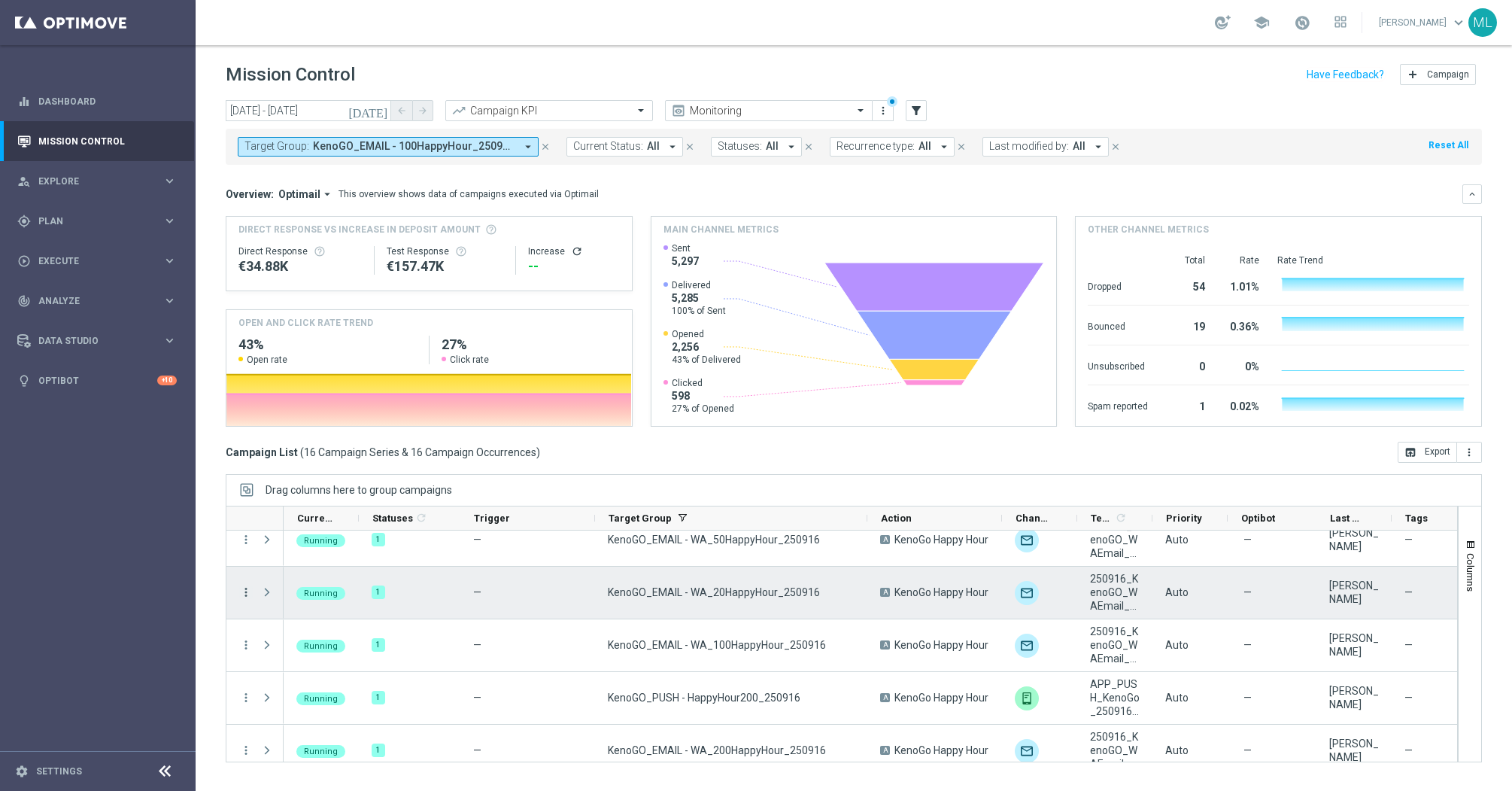
click at [243, 593] on icon "more_vert" at bounding box center [246, 592] width 14 height 14
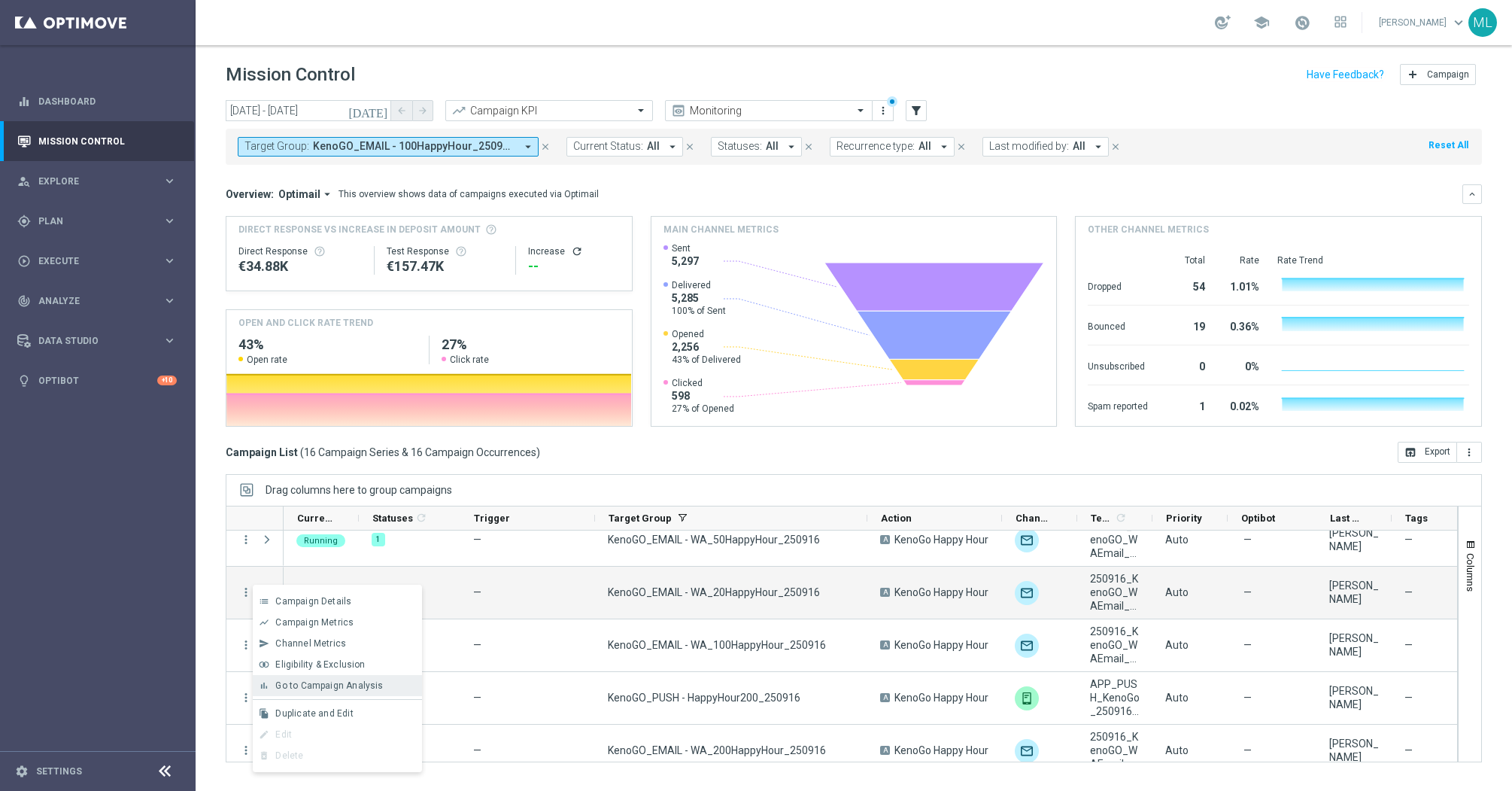
click at [312, 683] on span "Go to Campaign Analysis" at bounding box center [329, 686] width 108 height 10
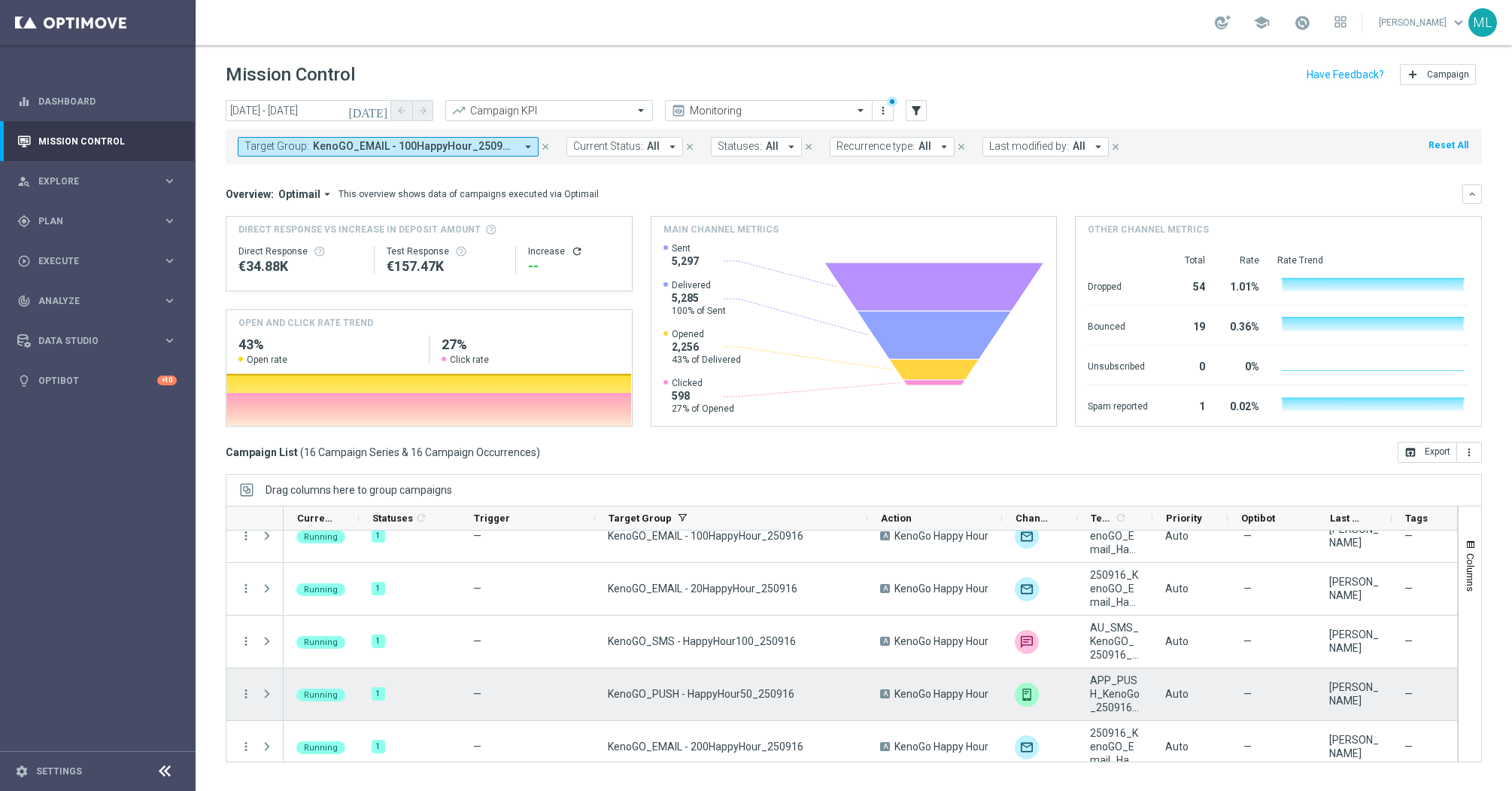
scroll to position [124, 0]
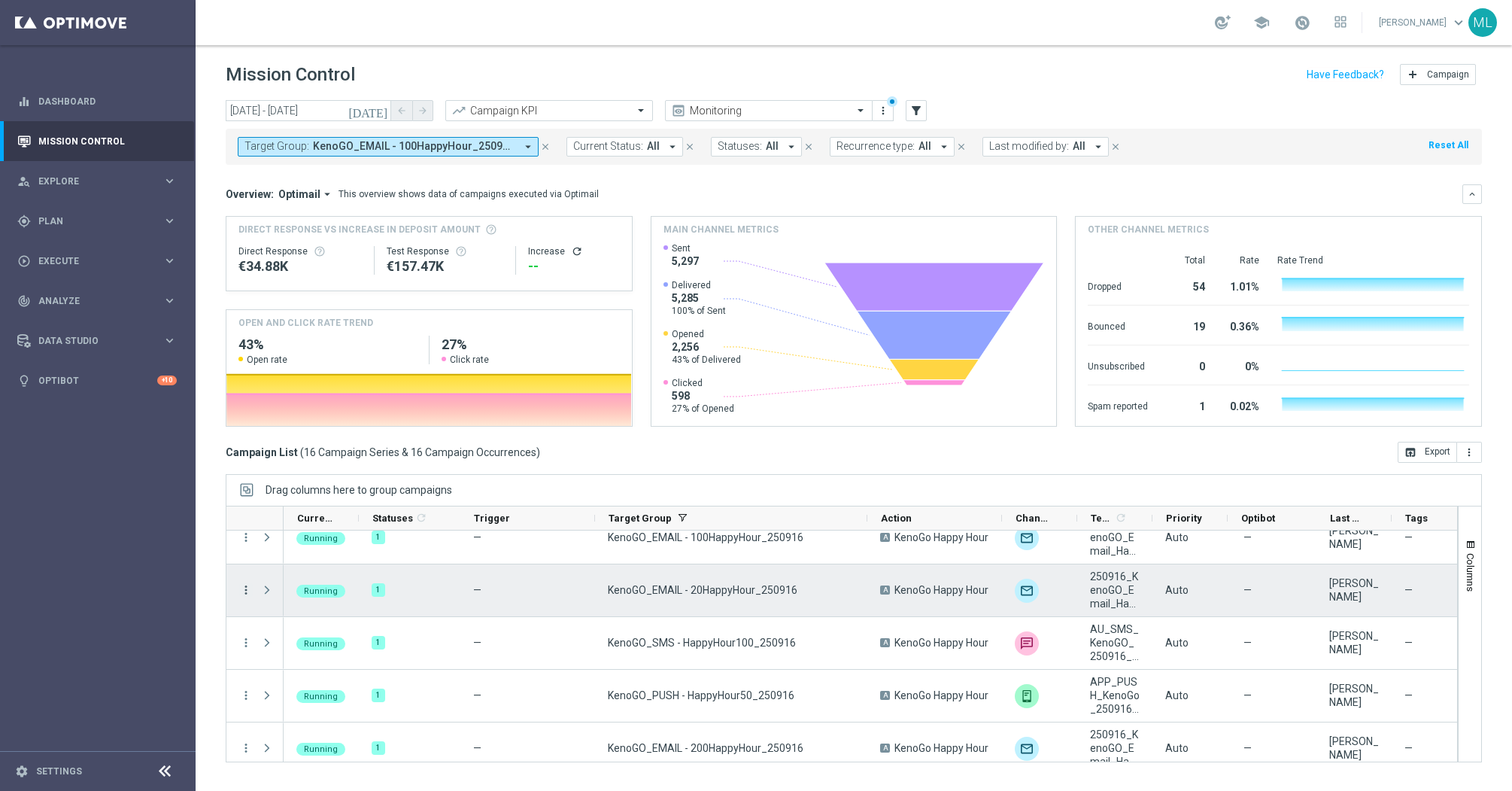
click at [246, 591] on icon "more_vert" at bounding box center [246, 590] width 14 height 14
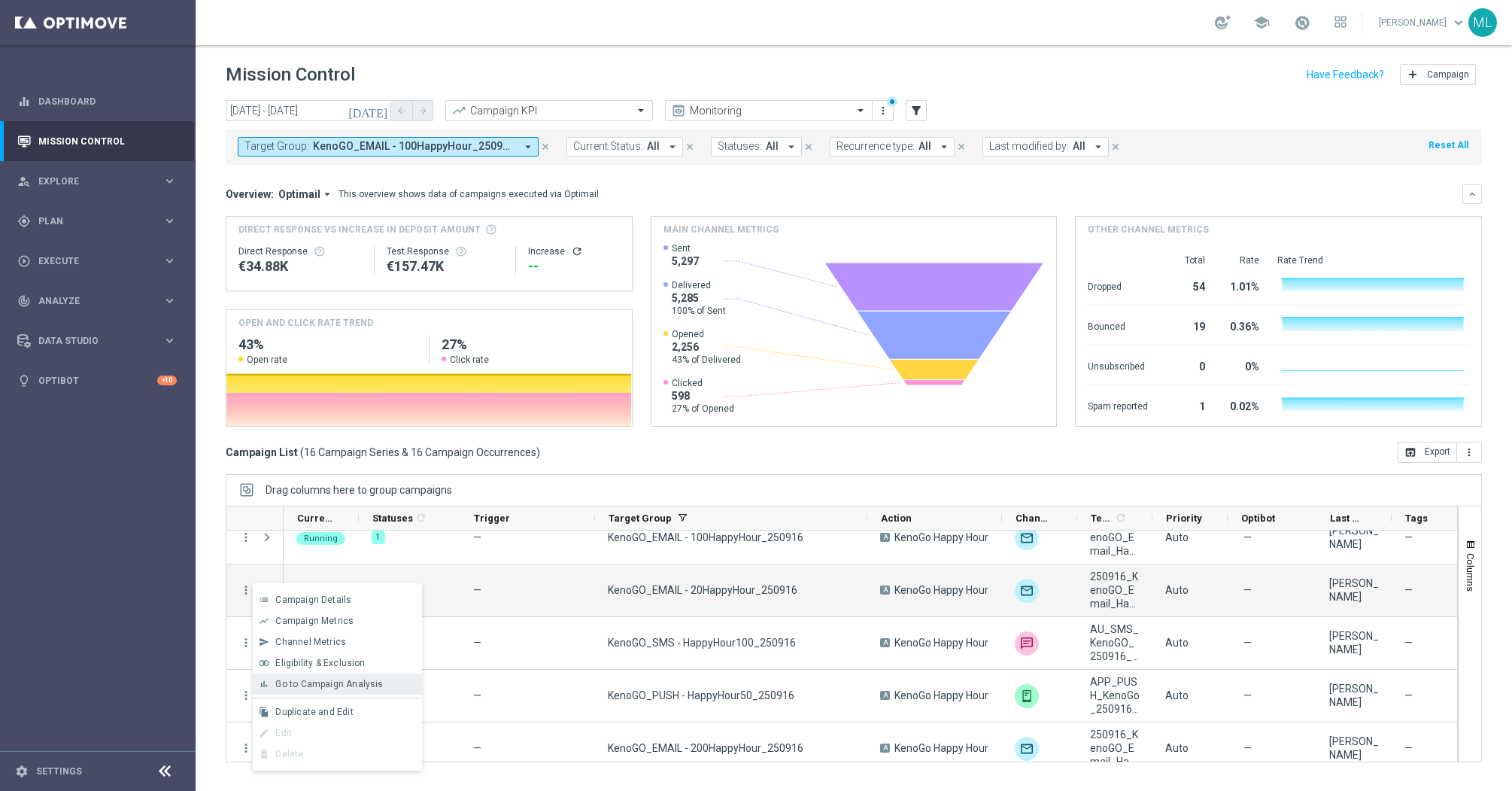
click at [306, 680] on span "Go to Campaign Analysis" at bounding box center [329, 684] width 108 height 10
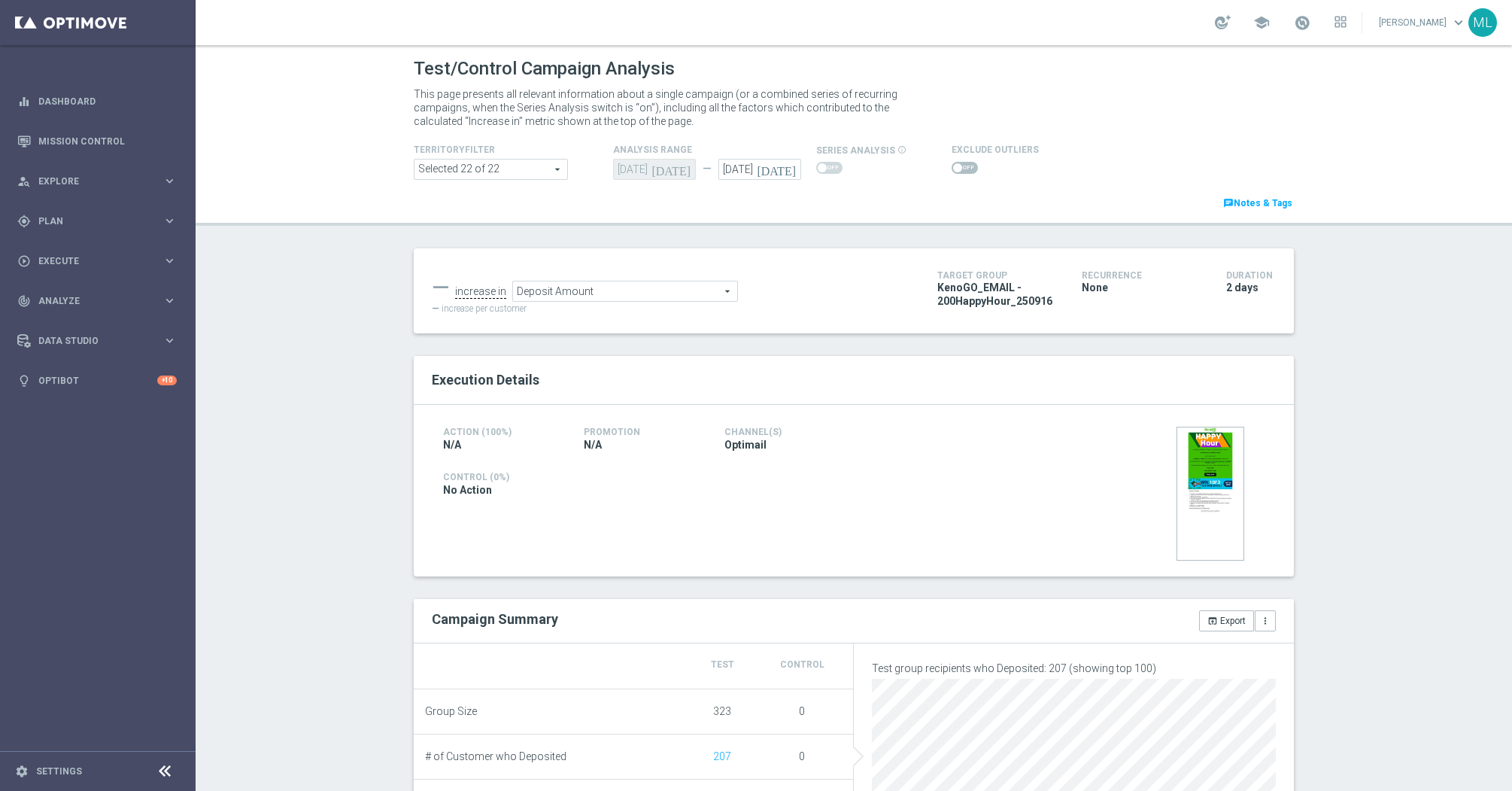
scroll to position [14, 0]
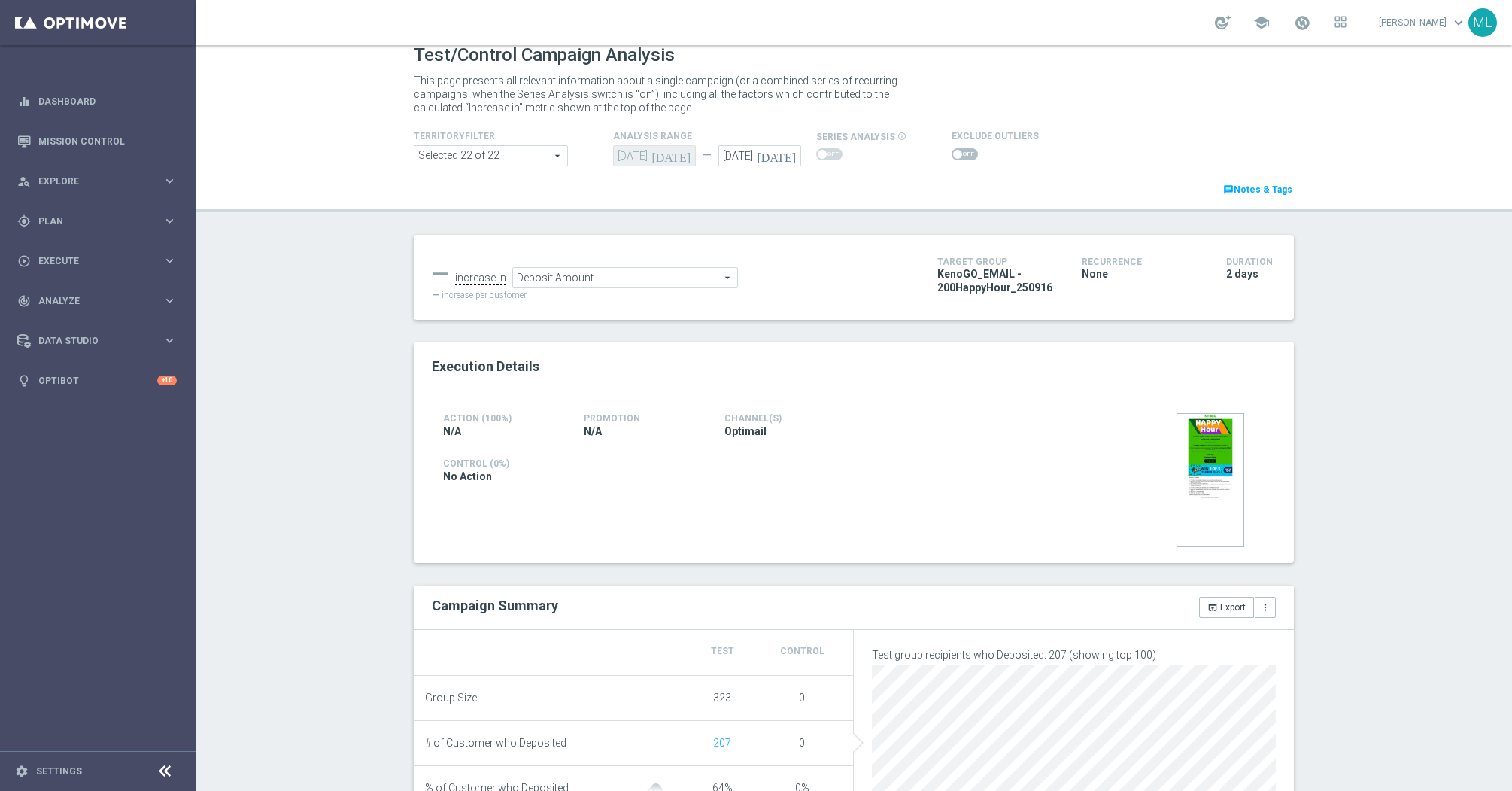
click at [711, 280] on span "Deposit Amount" at bounding box center [625, 277] width 224 height 20
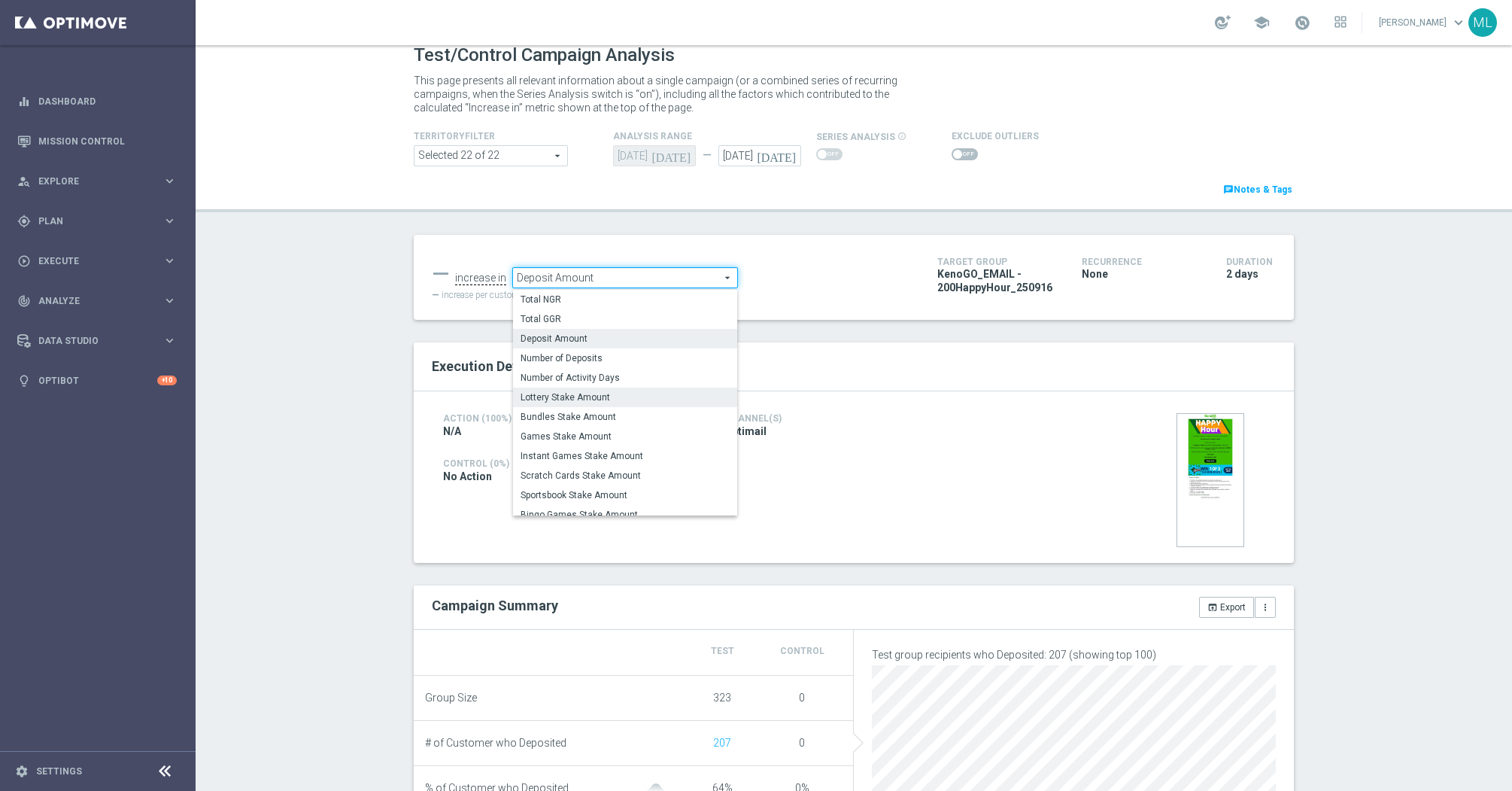
click at [639, 400] on span "Lottery Stake Amount" at bounding box center [625, 397] width 209 height 12
type input "Lottery Stake Amount"
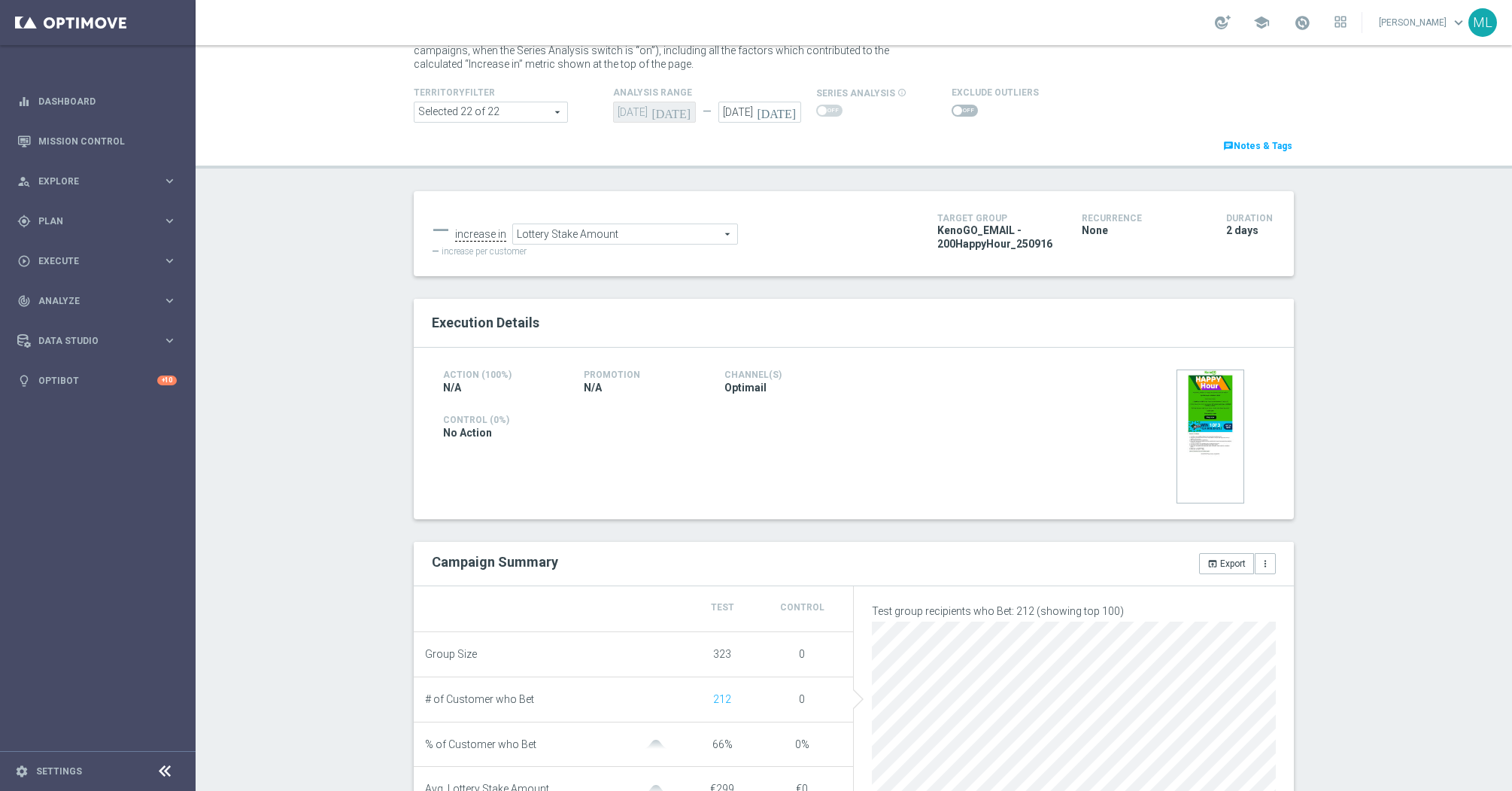
scroll to position [67, 0]
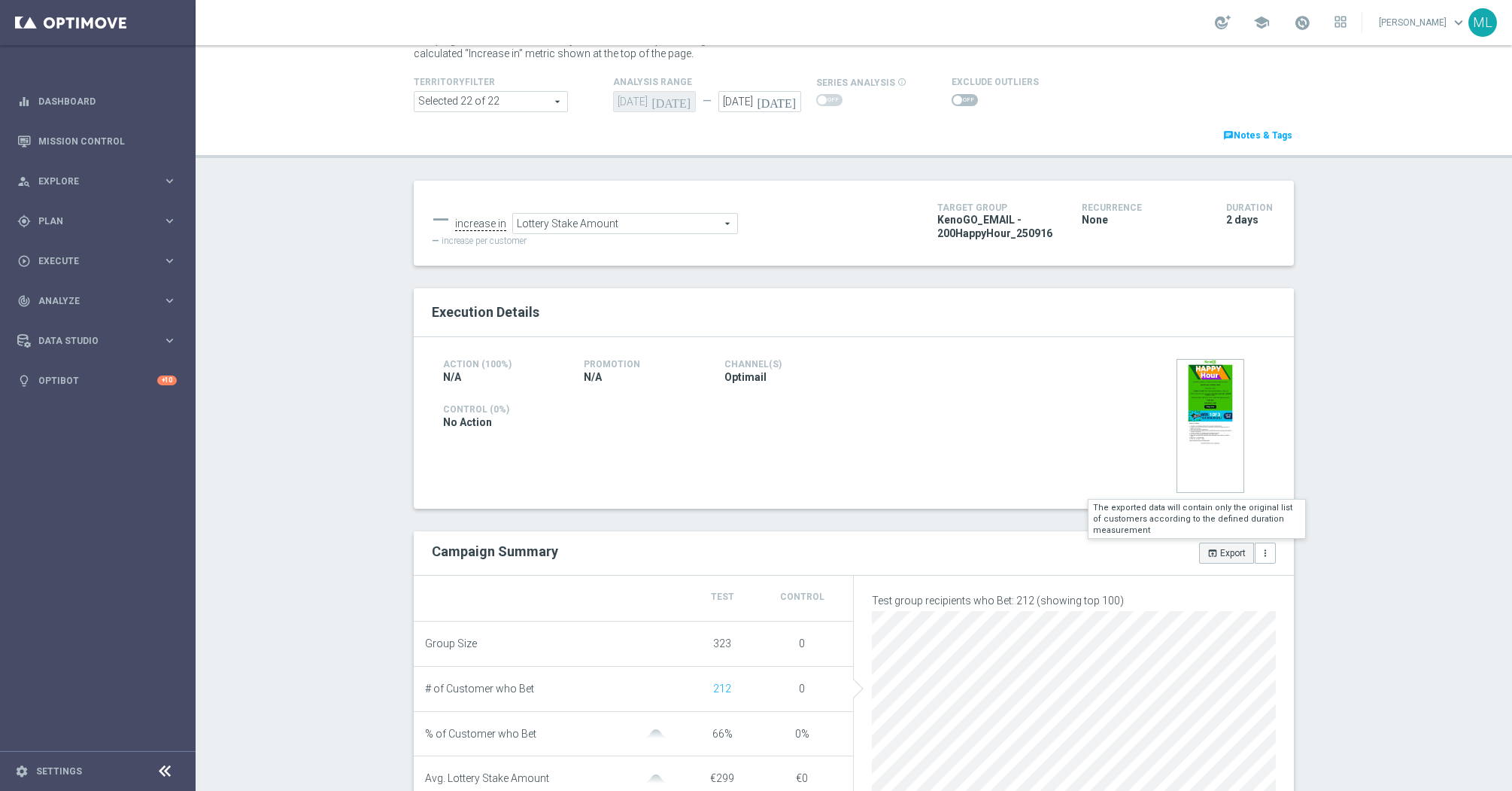
click at [1224, 558] on button "open_in_browser Export" at bounding box center [1226, 553] width 55 height 21
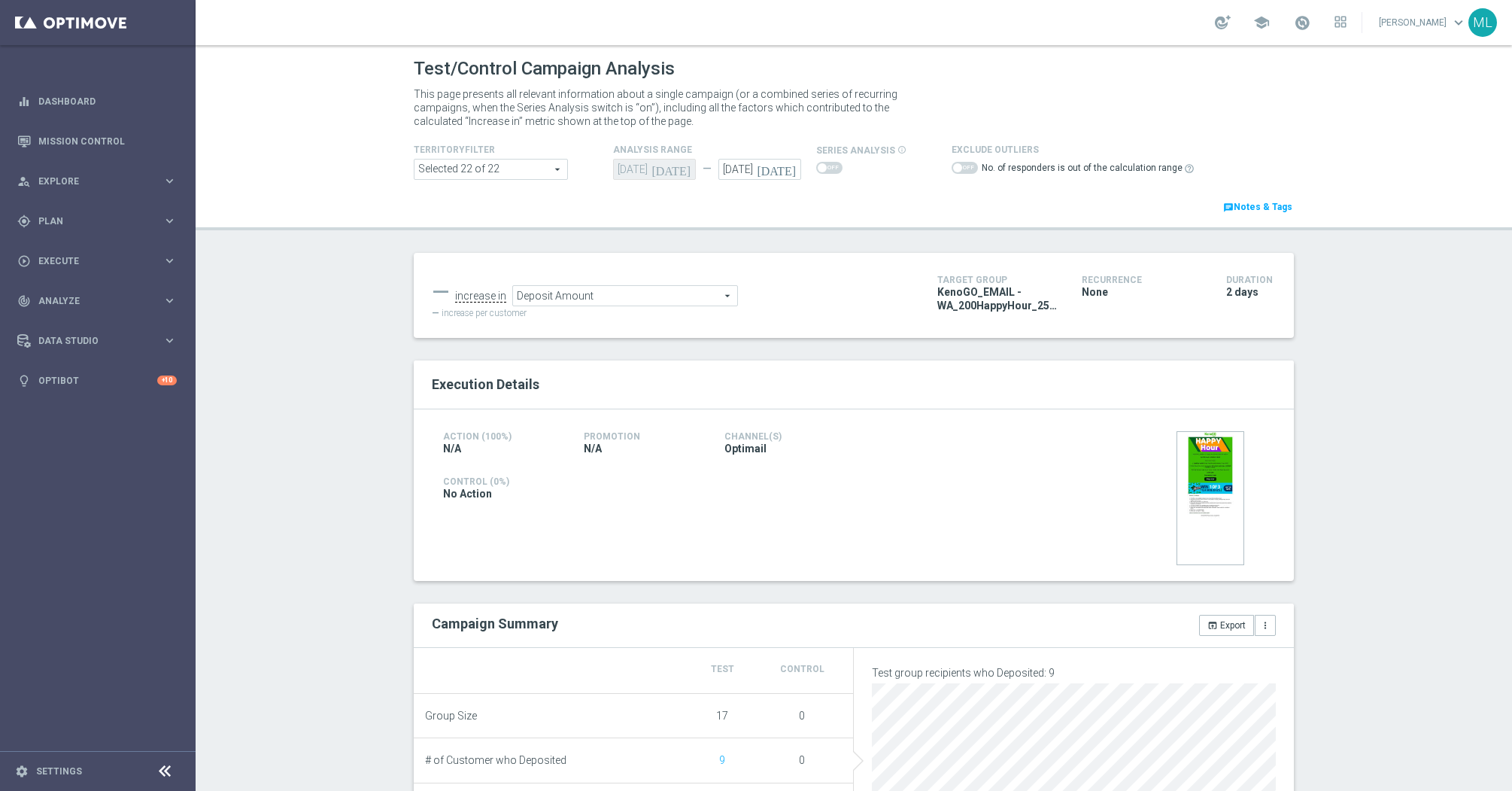
click at [717, 297] on span "Deposit Amount" at bounding box center [625, 295] width 224 height 20
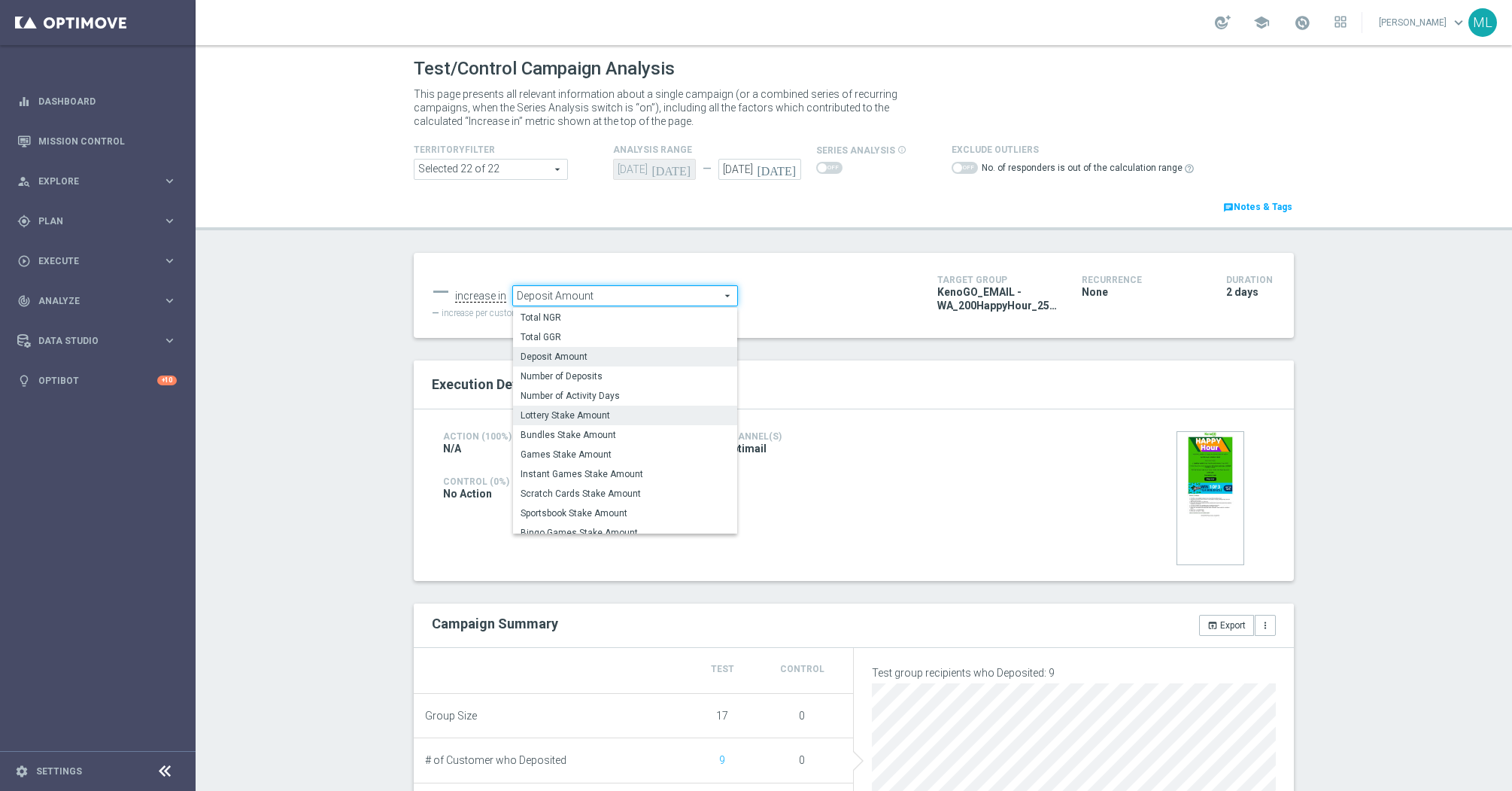
click at [619, 421] on span "Lottery Stake Amount" at bounding box center [625, 415] width 209 height 12
type input "Lottery Stake Amount"
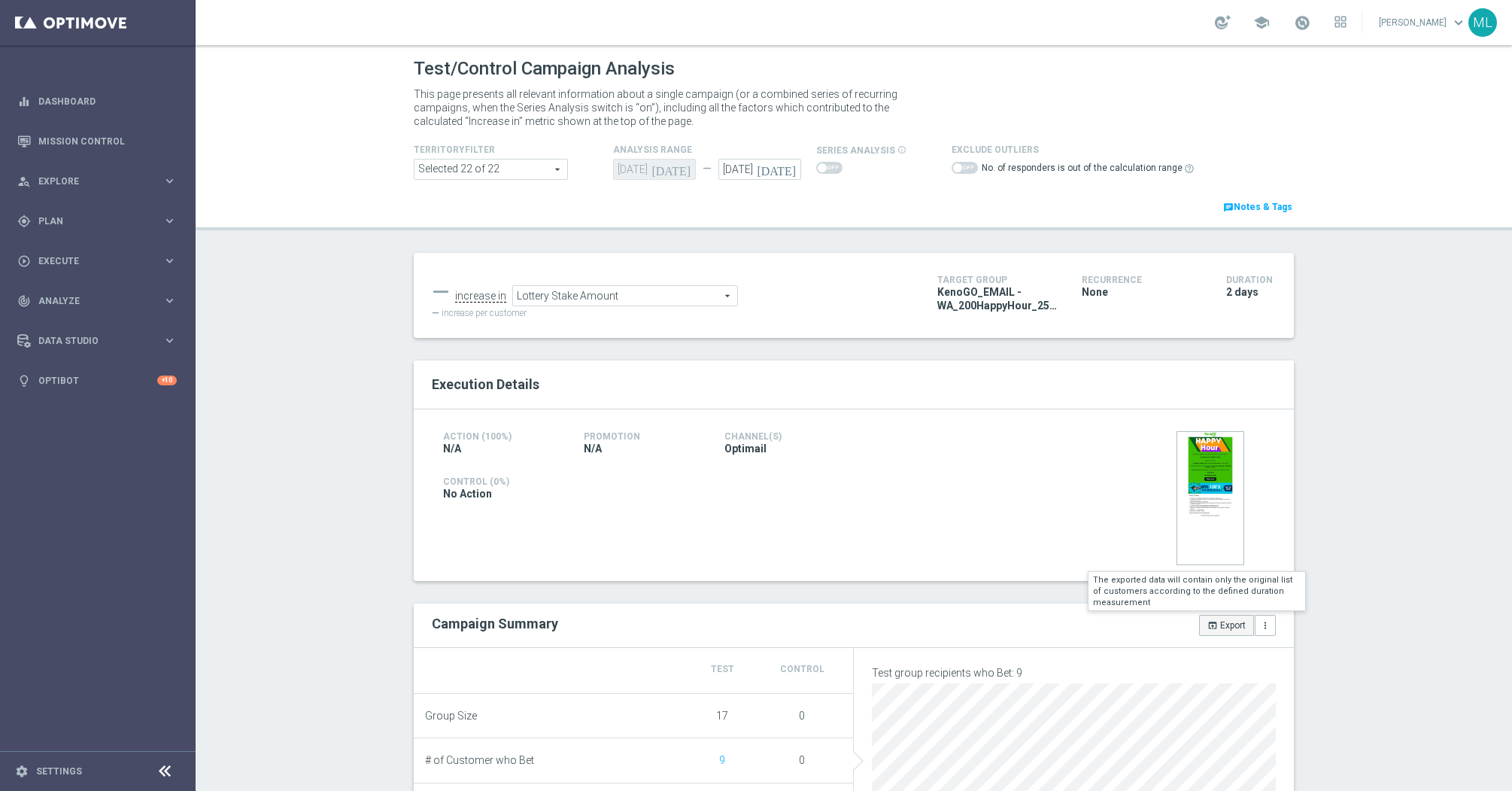
click at [1217, 623] on button "open_in_browser Export" at bounding box center [1226, 625] width 55 height 21
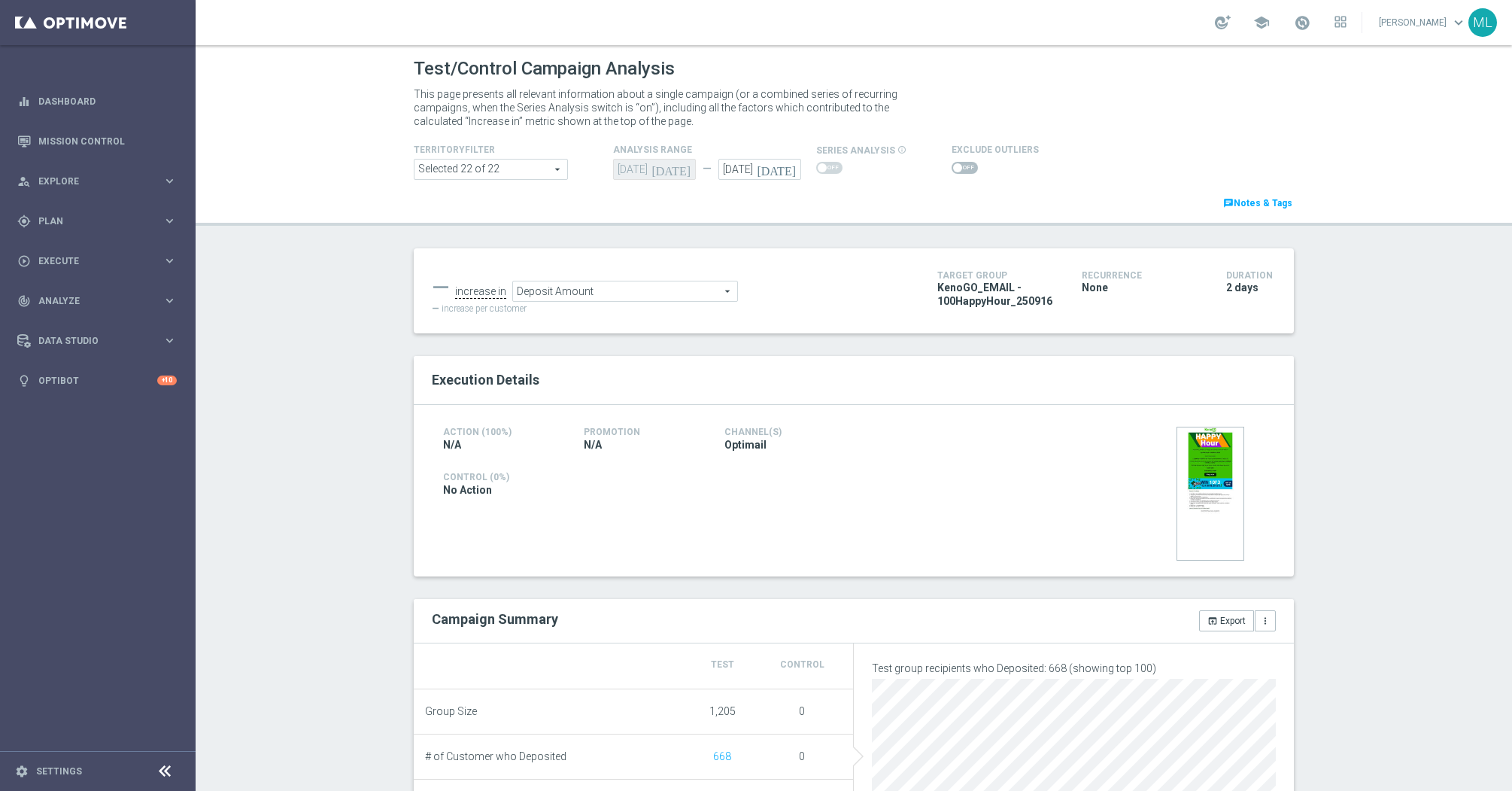
click at [656, 290] on span "Deposit Amount" at bounding box center [625, 291] width 224 height 20
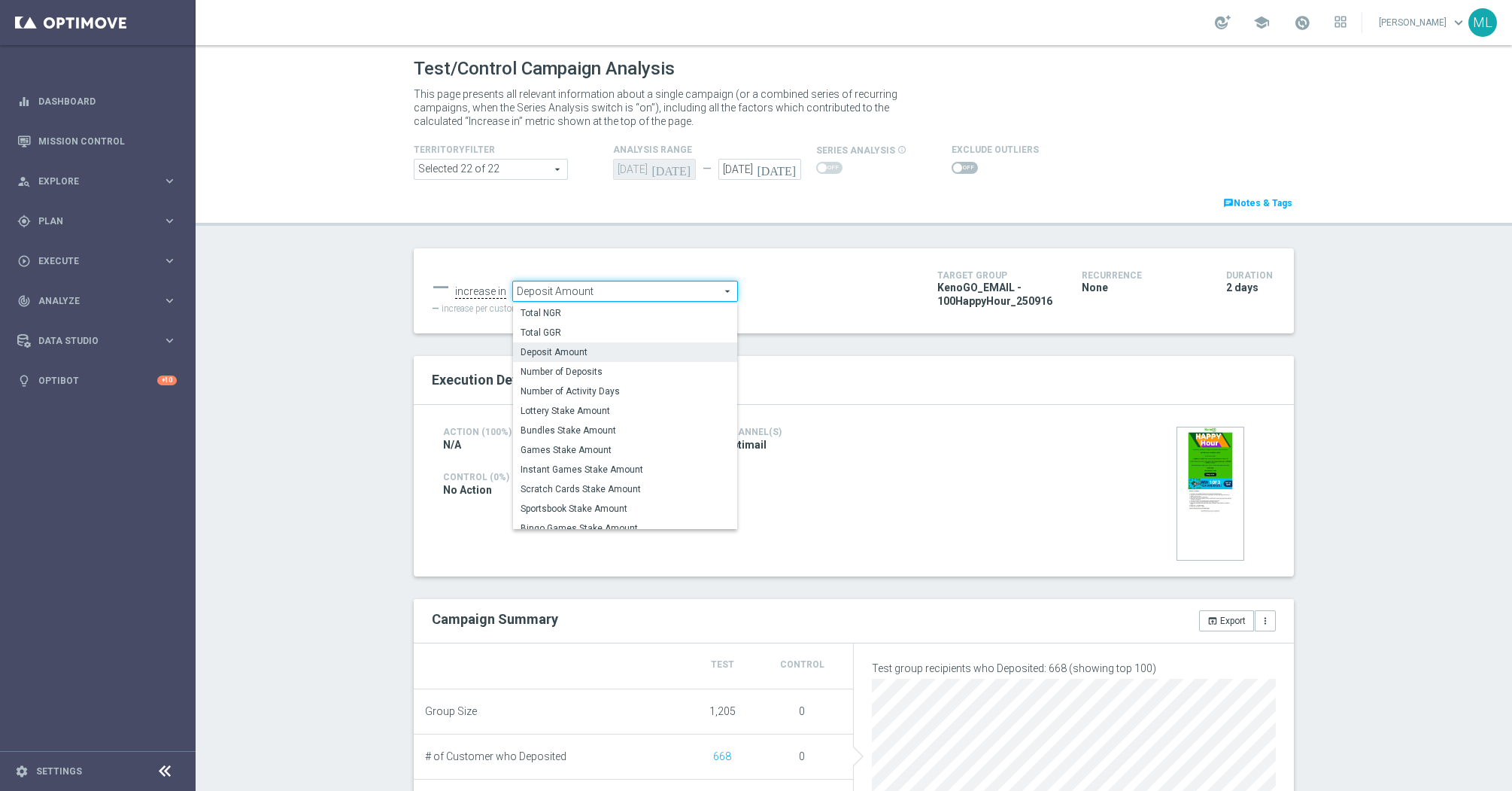
click at [614, 410] on span "Lottery Stake Amount" at bounding box center [625, 411] width 209 height 12
type input "Lottery Stake Amount"
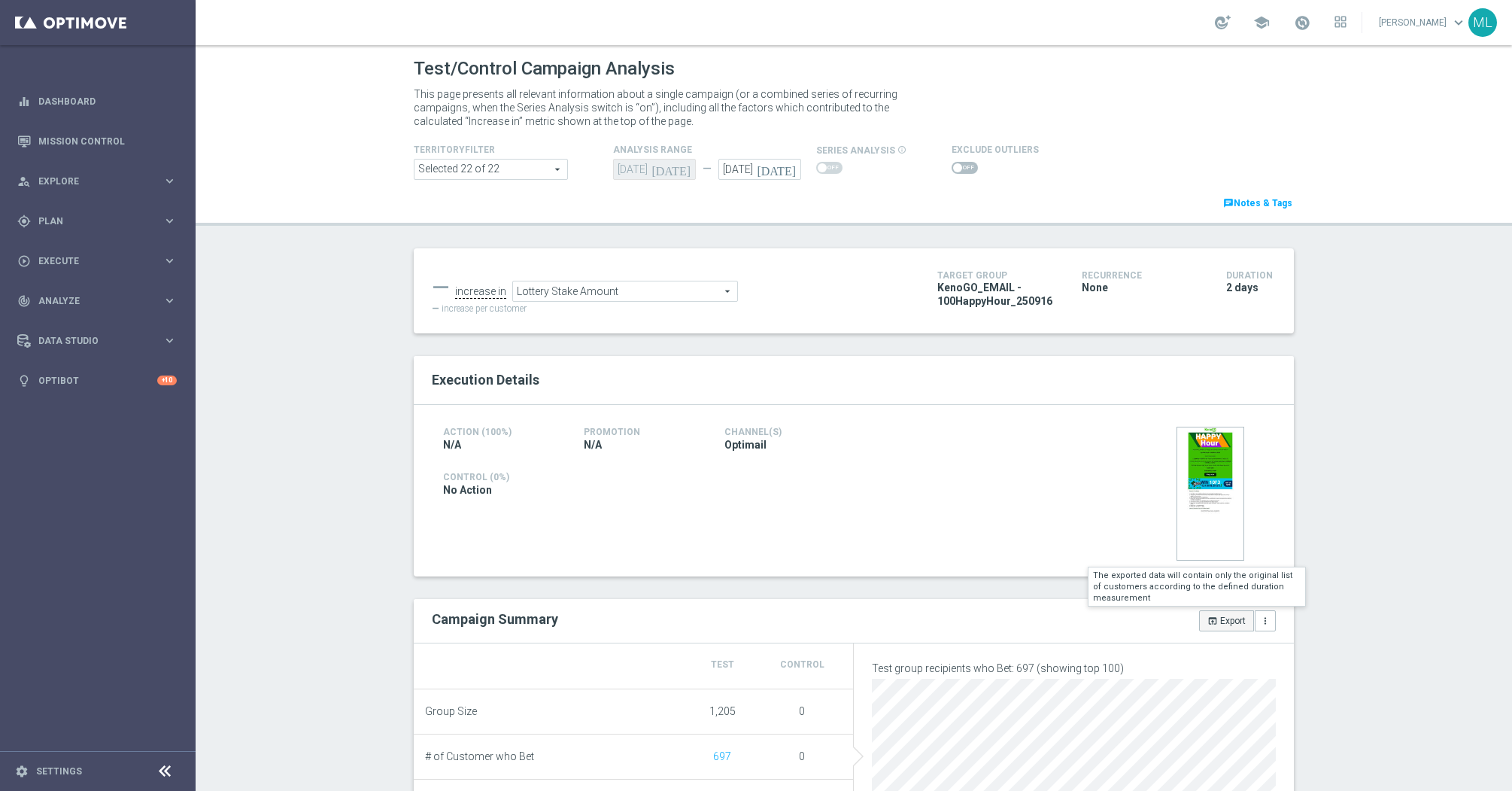
click at [1218, 623] on button "open_in_browser Export" at bounding box center [1226, 621] width 55 height 21
click at [667, 293] on span "Deposit Amount" at bounding box center [625, 291] width 224 height 20
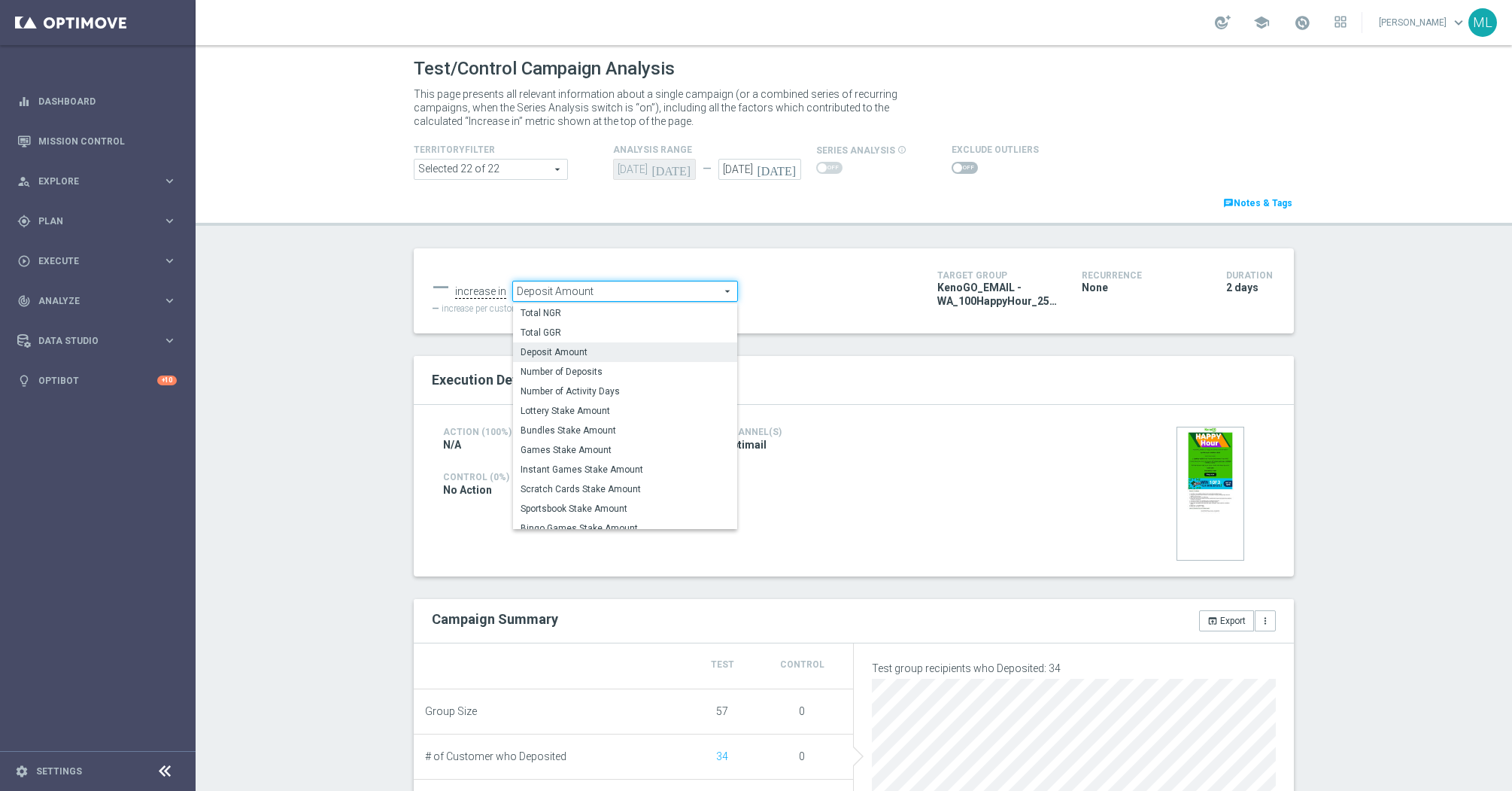
drag, startPoint x: 633, startPoint y: 408, endPoint x: 791, endPoint y: 218, distance: 247.1
click at [633, 408] on span "Lottery Stake Amount" at bounding box center [625, 411] width 209 height 12
type input "Lottery Stake Amount"
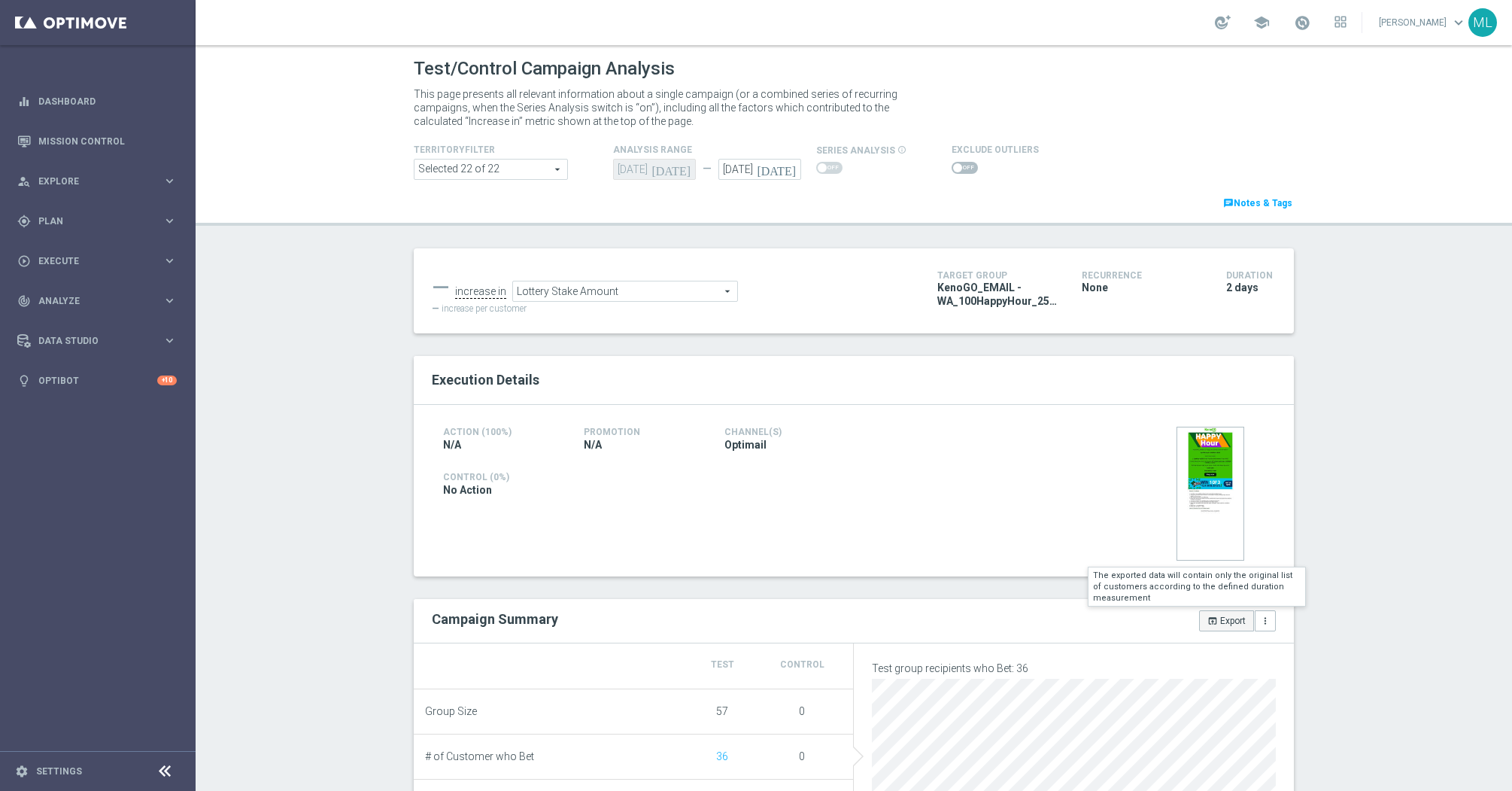
click at [1226, 625] on button "open_in_browser Export" at bounding box center [1226, 621] width 55 height 21
click at [752, 289] on span "Deposit Amount" at bounding box center [662, 291] width 224 height 20
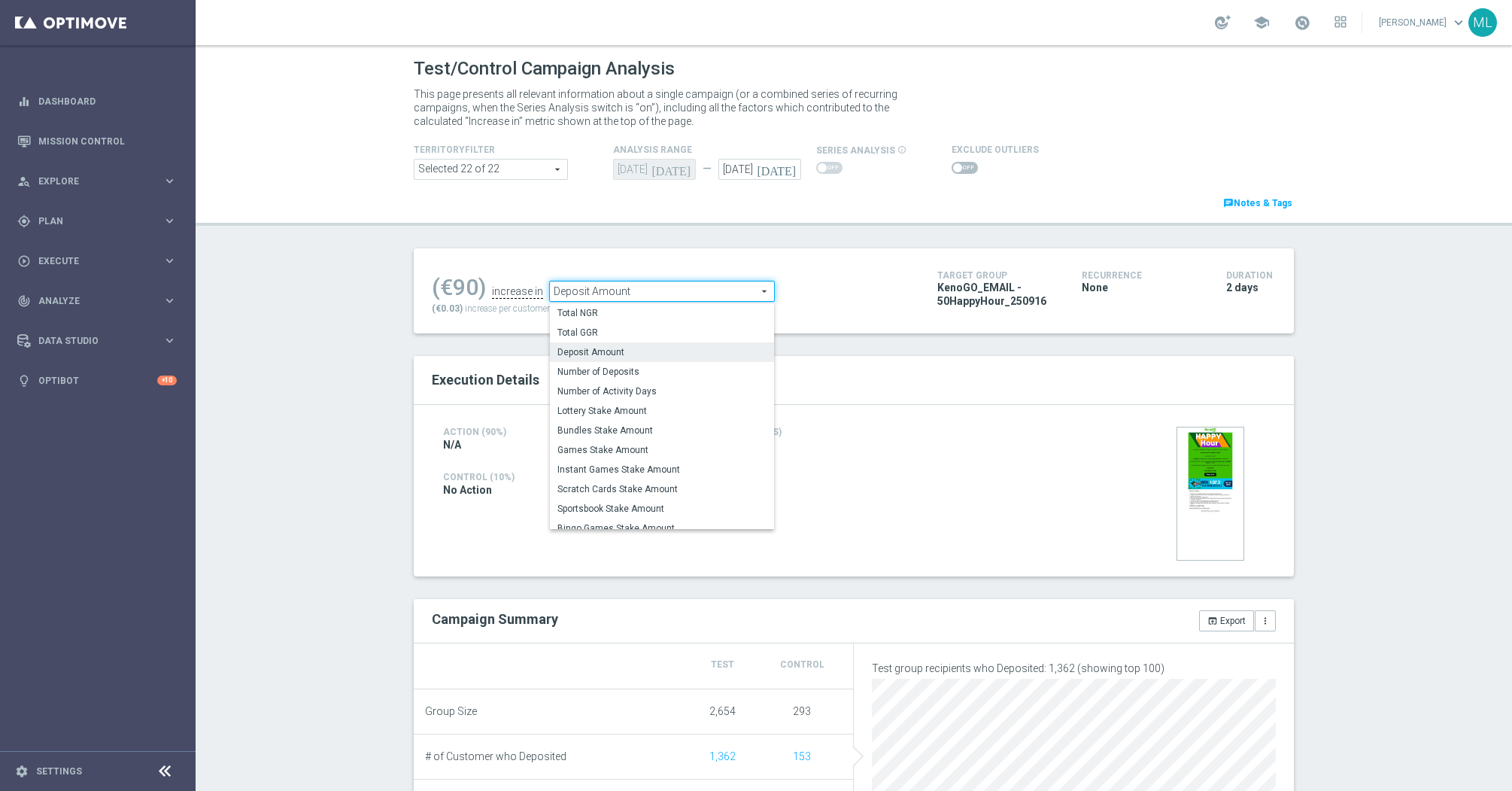
drag, startPoint x: 659, startPoint y: 414, endPoint x: 943, endPoint y: 127, distance: 403.8
click at [659, 414] on span "Lottery Stake Amount" at bounding box center [662, 411] width 209 height 12
type input "Lottery Stake Amount"
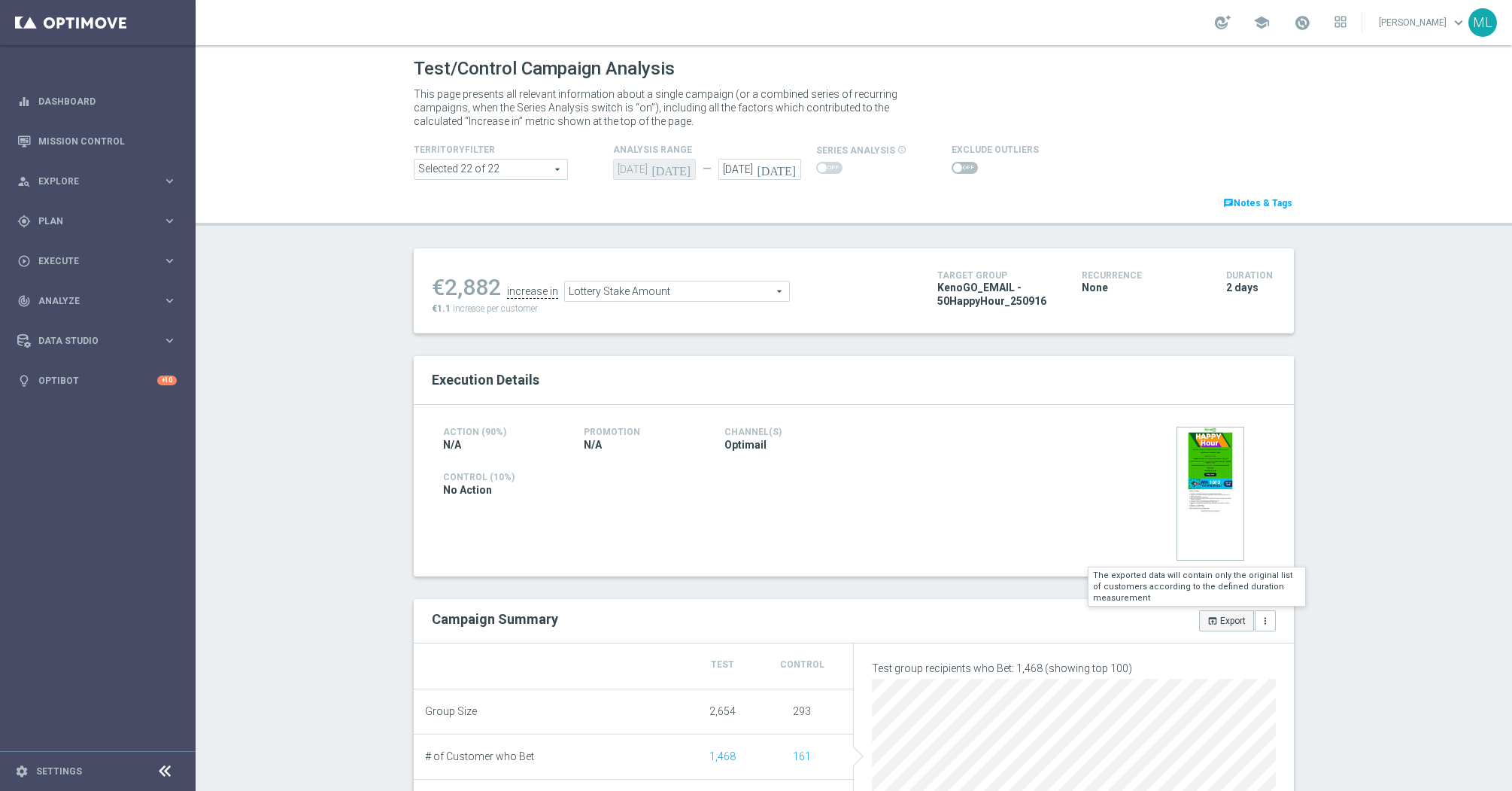
click at [1215, 612] on button "open_in_browser Export" at bounding box center [1226, 621] width 55 height 21
click at [694, 289] on span "Deposit Amount" at bounding box center [625, 291] width 224 height 20
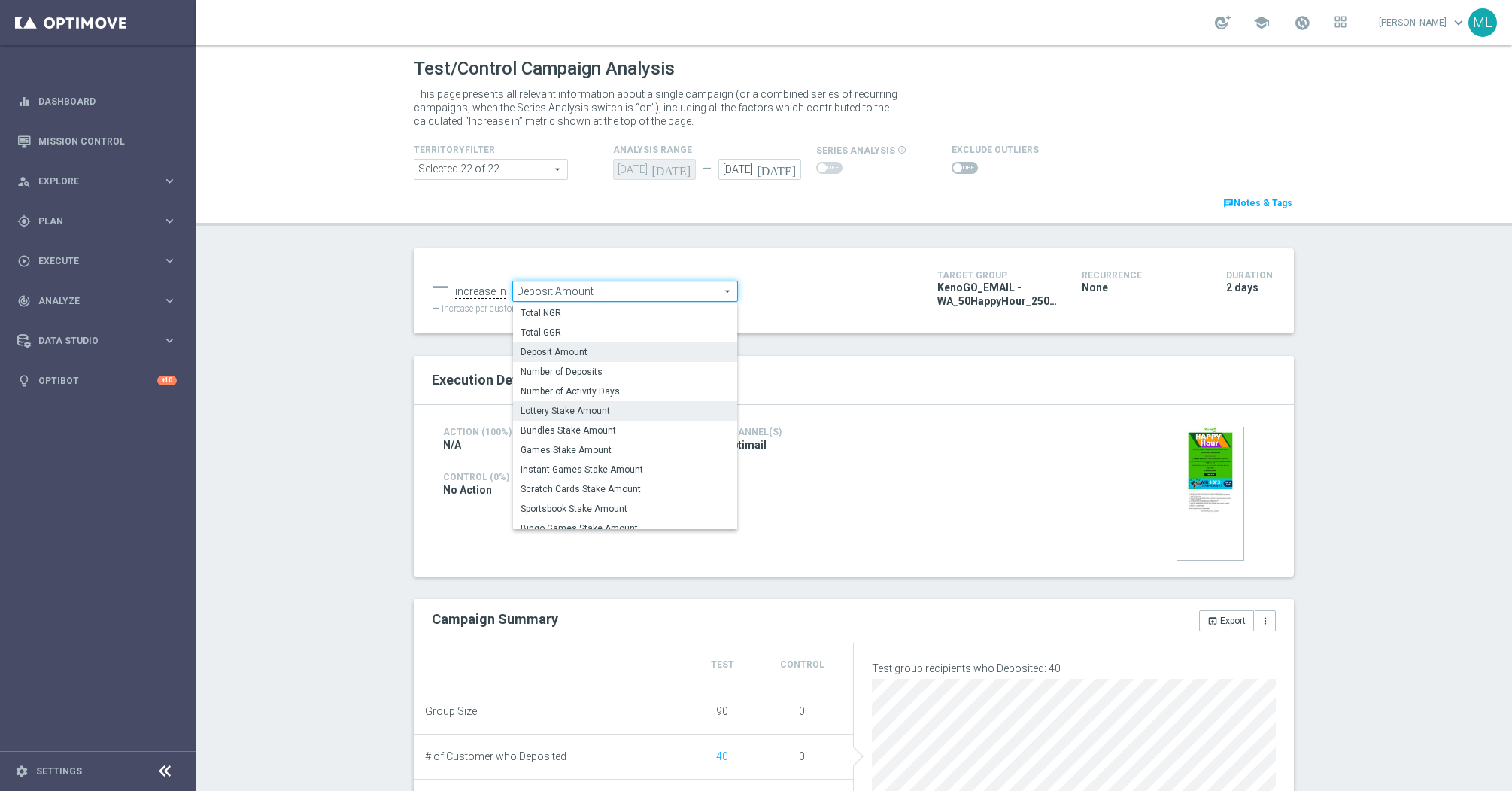
click at [615, 408] on span "Lottery Stake Amount" at bounding box center [625, 411] width 209 height 12
type input "Lottery Stake Amount"
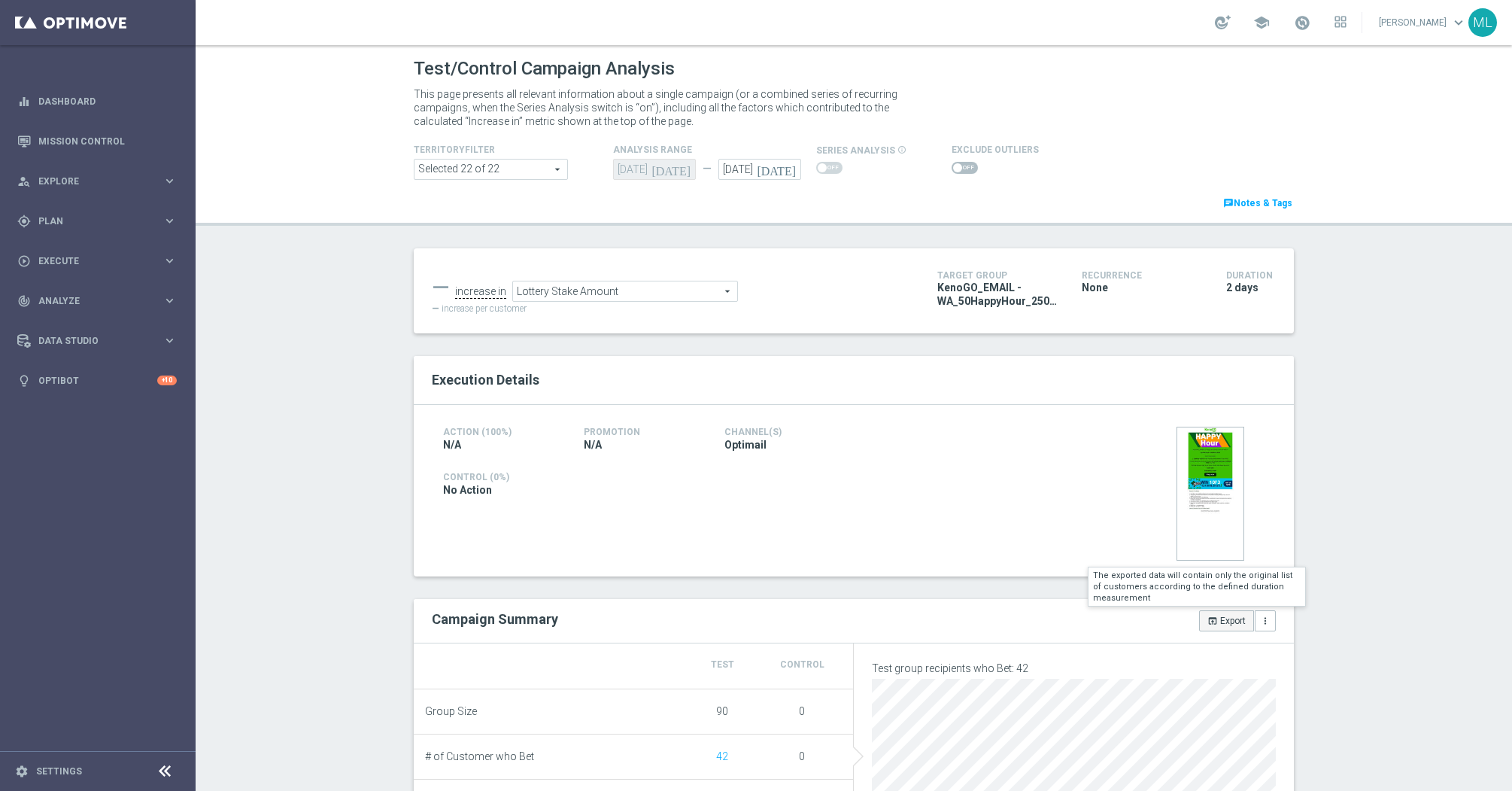
click at [1210, 627] on button "open_in_browser Export" at bounding box center [1226, 621] width 55 height 21
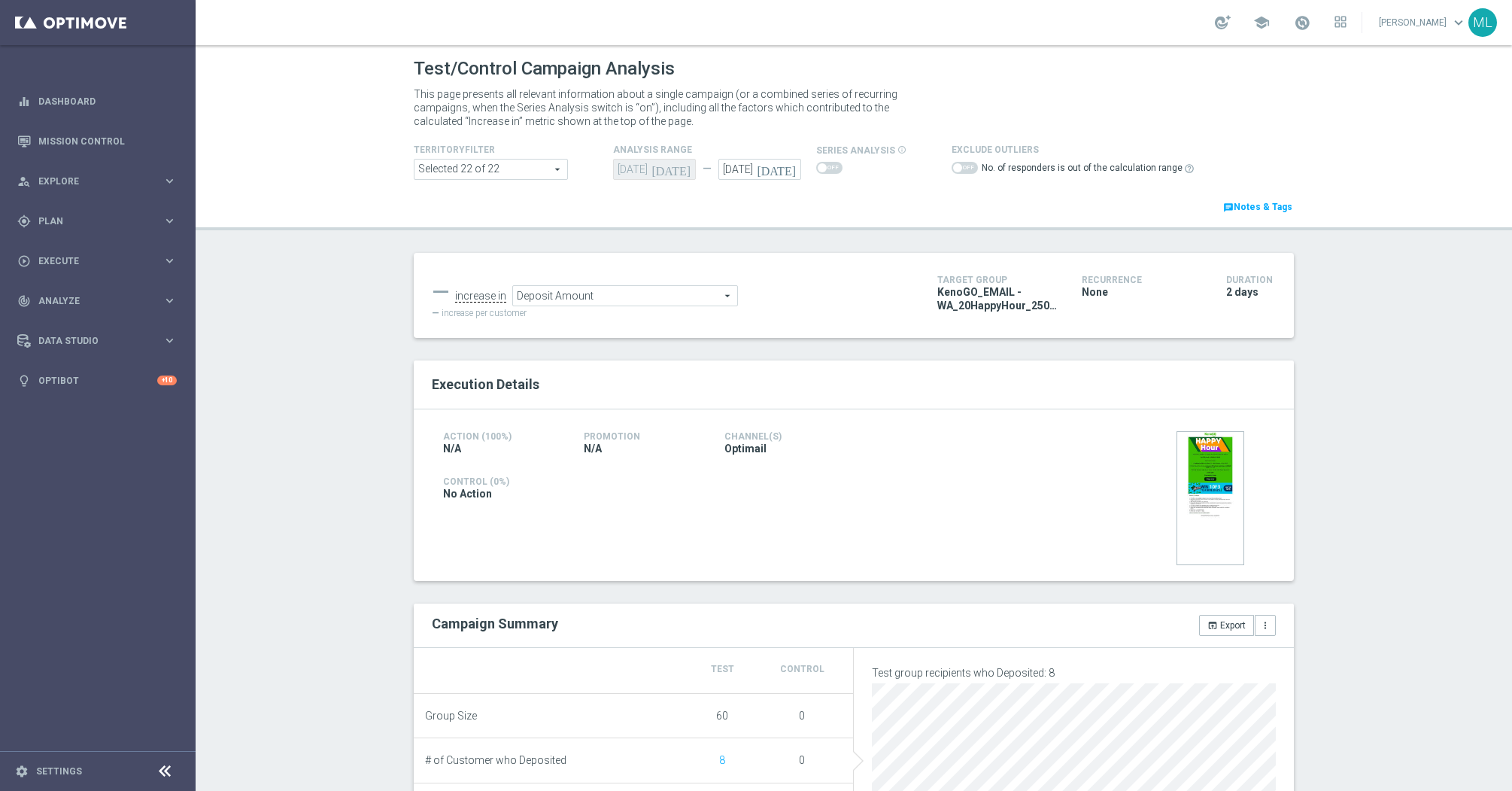
click at [647, 301] on span "Deposit Amount" at bounding box center [625, 295] width 224 height 20
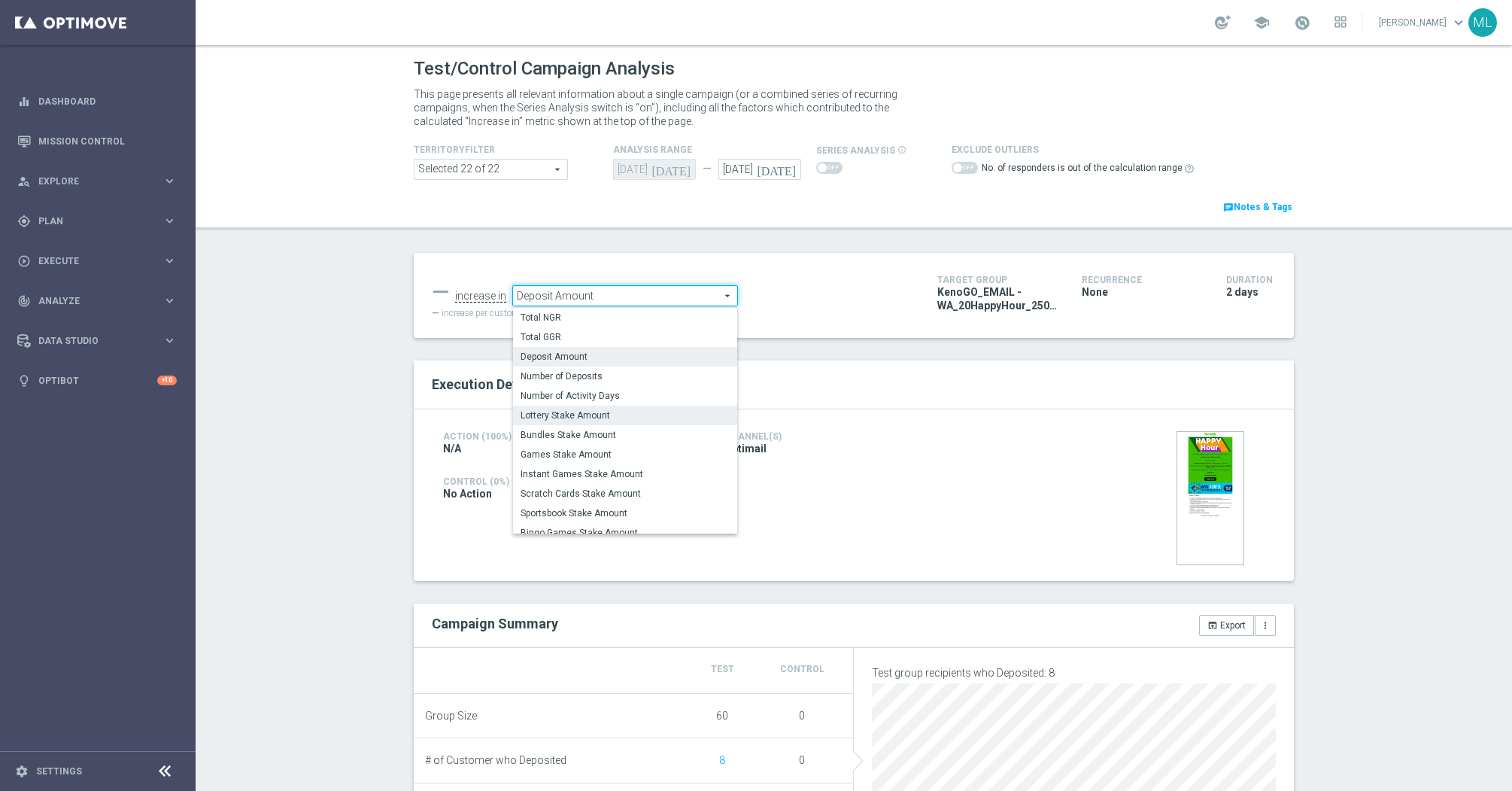
click at [633, 410] on span "Lottery Stake Amount" at bounding box center [625, 415] width 209 height 12
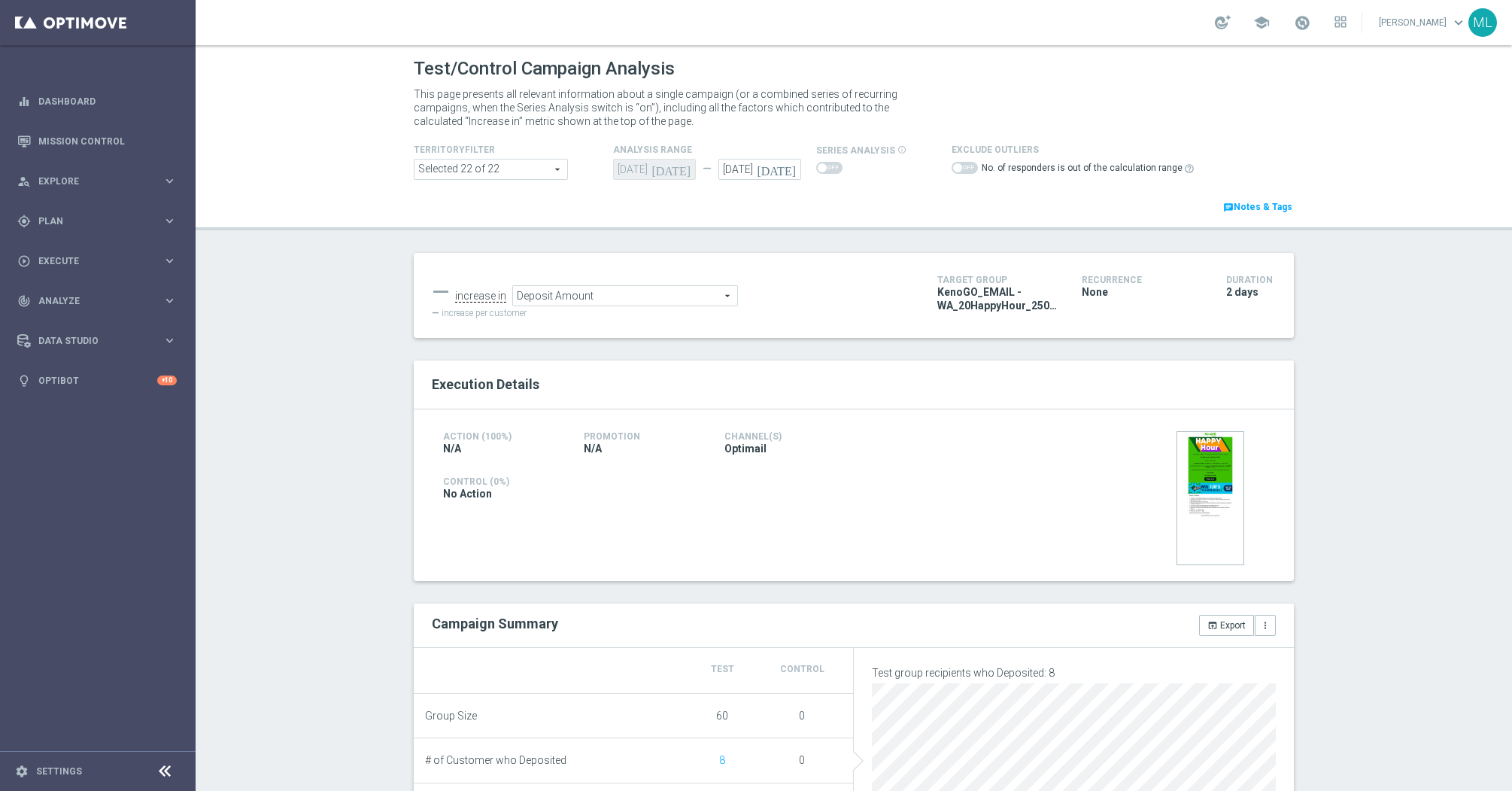
type input "Lottery Stake Amount"
click at [1232, 630] on button "open_in_browser Export" at bounding box center [1226, 625] width 55 height 21
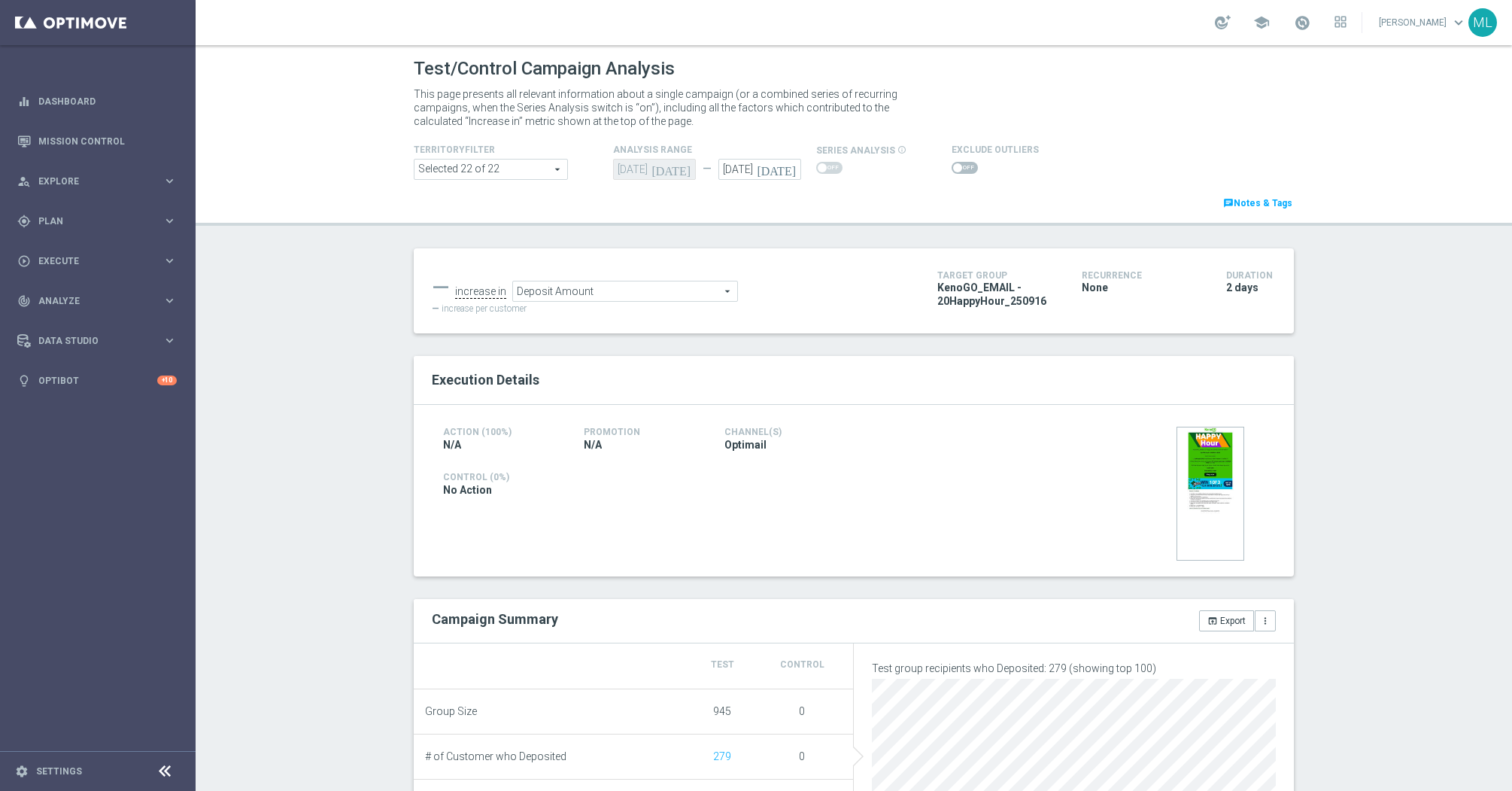
click at [648, 296] on span "Deposit Amount" at bounding box center [625, 291] width 224 height 20
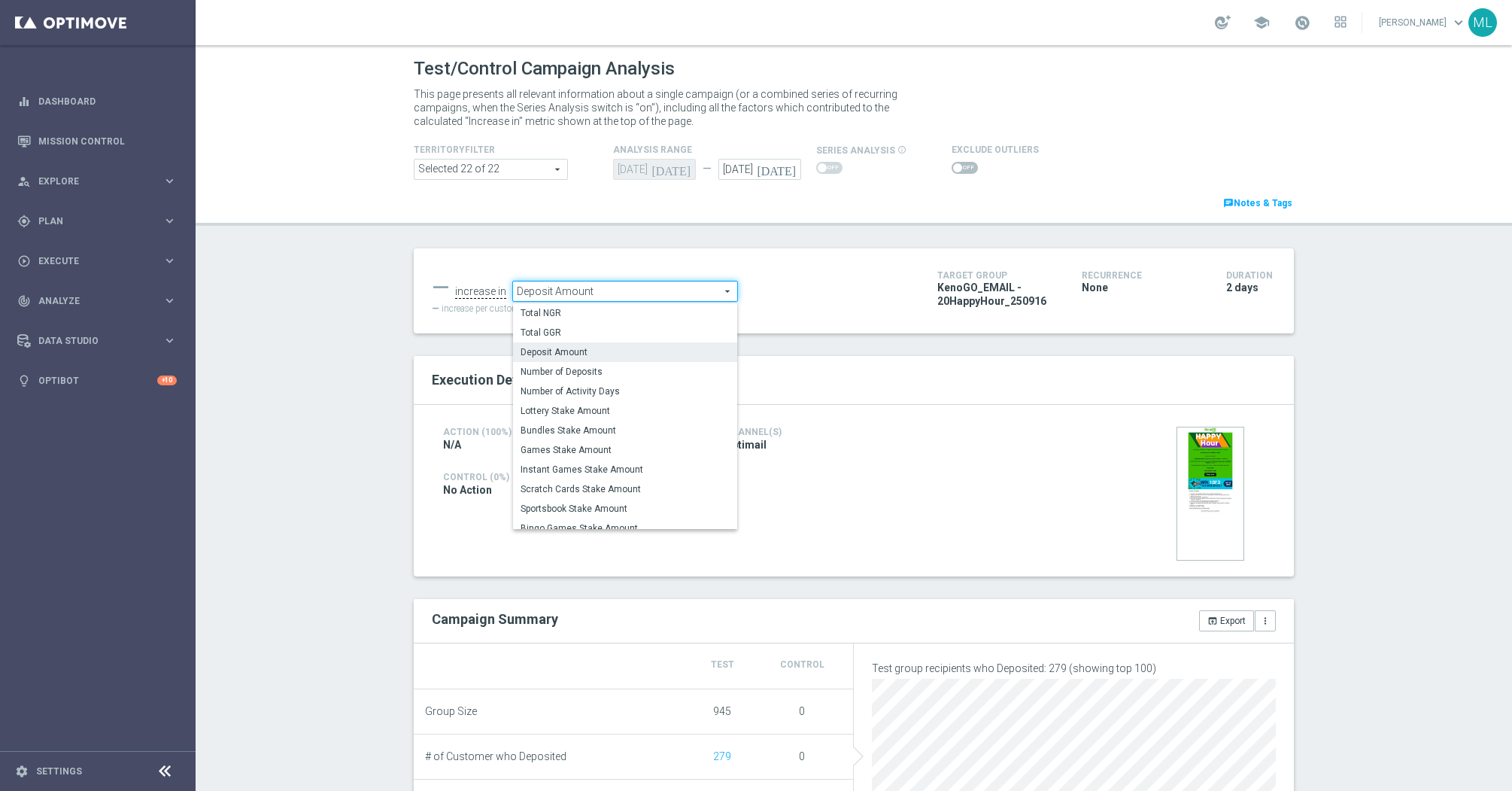
click at [612, 406] on span "Lottery Stake Amount" at bounding box center [625, 411] width 209 height 12
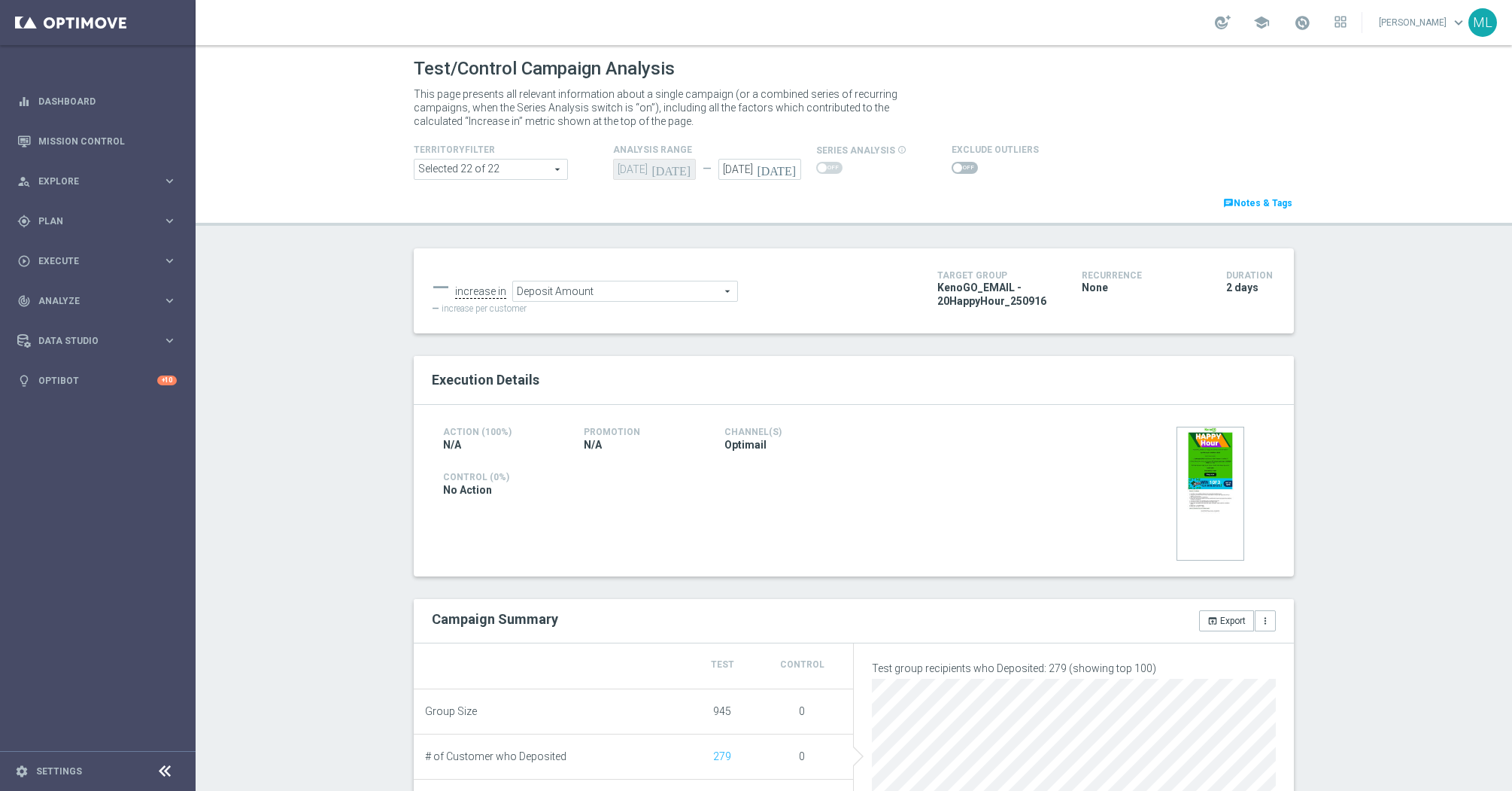
type input "Lottery Stake Amount"
click at [1209, 625] on button "open_in_browser Export" at bounding box center [1226, 621] width 55 height 21
